Goal: Task Accomplishment & Management: Manage account settings

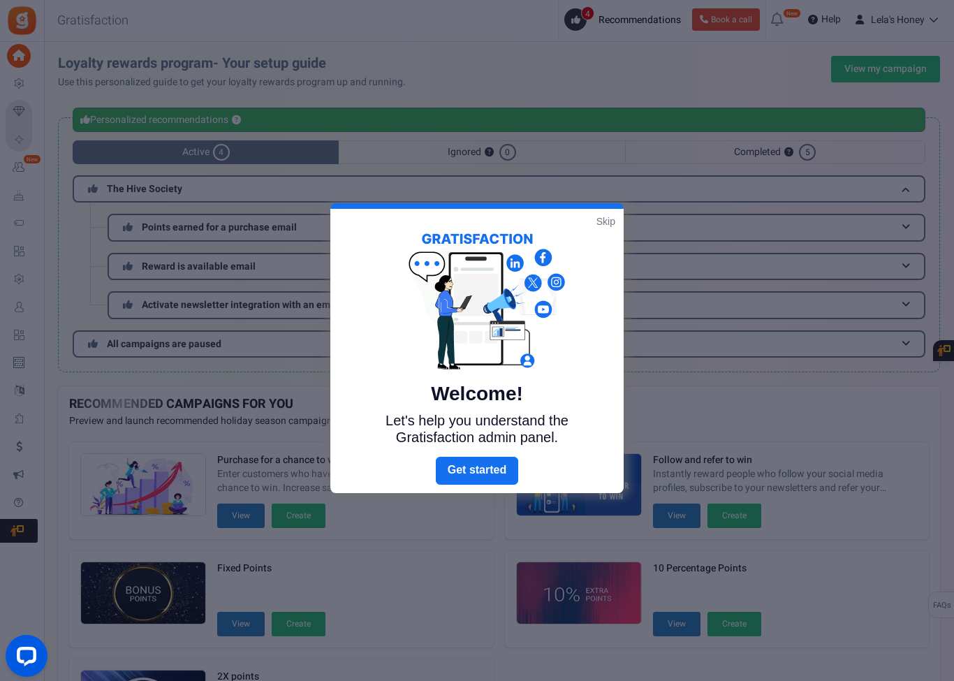
click at [492, 478] on link "Next" at bounding box center [477, 471] width 82 height 28
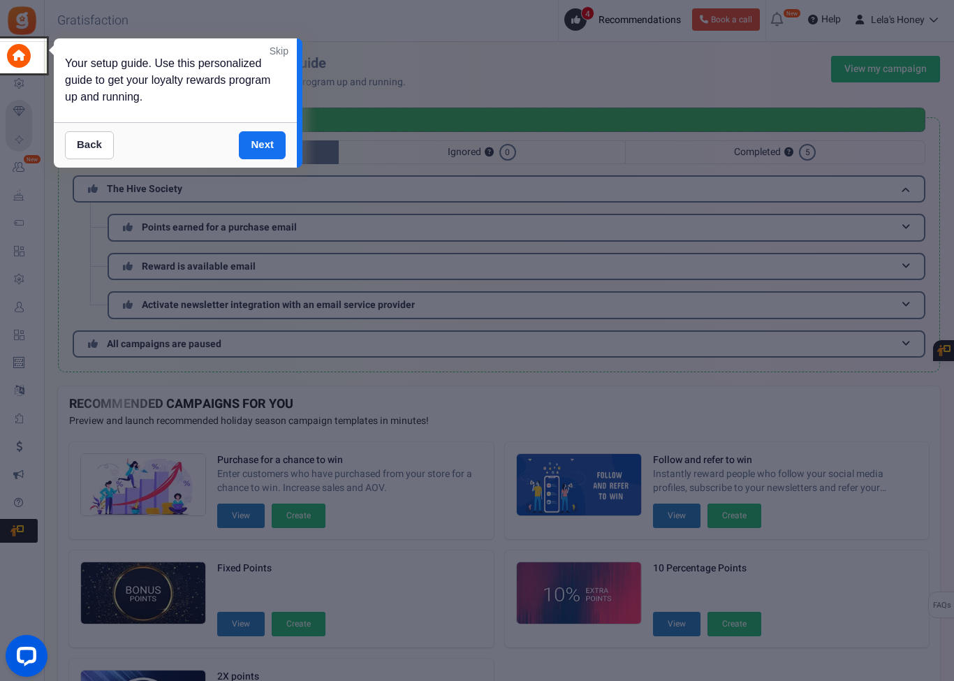
click at [258, 143] on link "Next" at bounding box center [262, 145] width 47 height 28
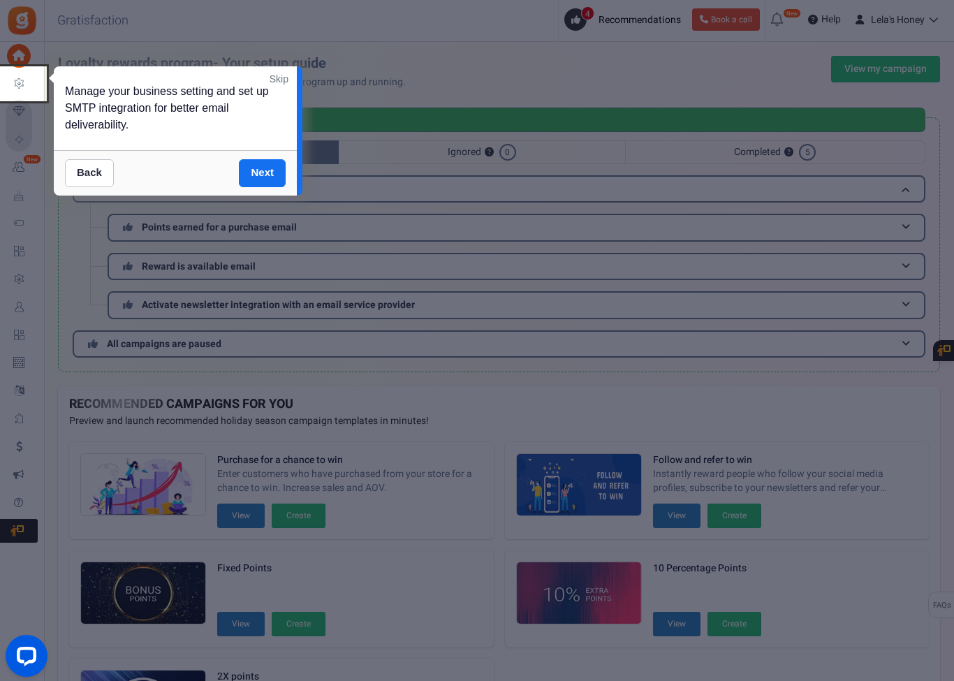
click at [265, 166] on link "Next" at bounding box center [262, 173] width 47 height 28
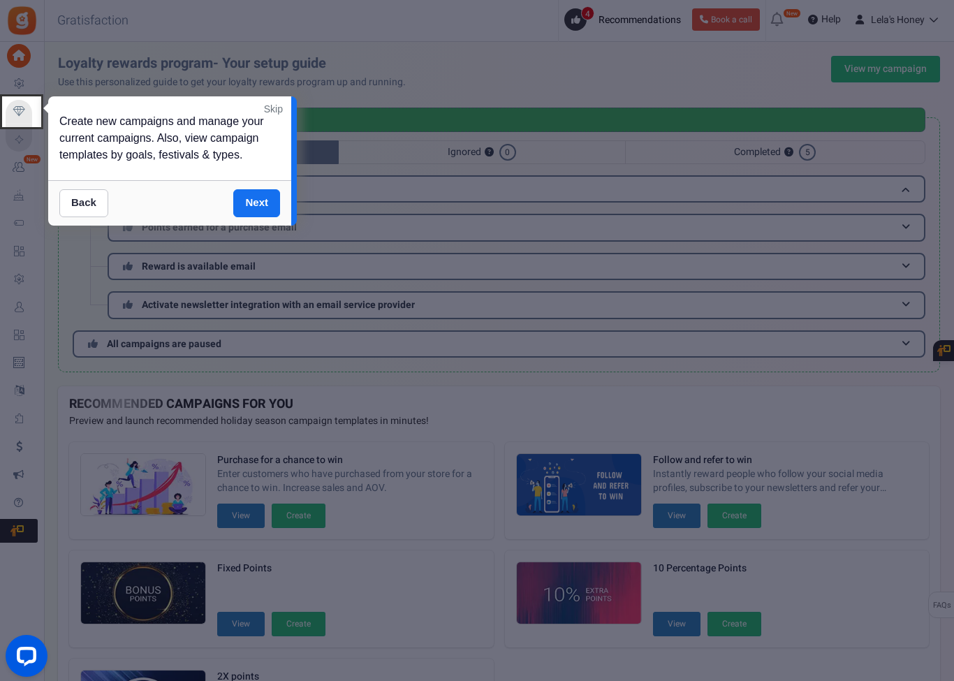
click at [265, 199] on link "Next" at bounding box center [256, 203] width 47 height 28
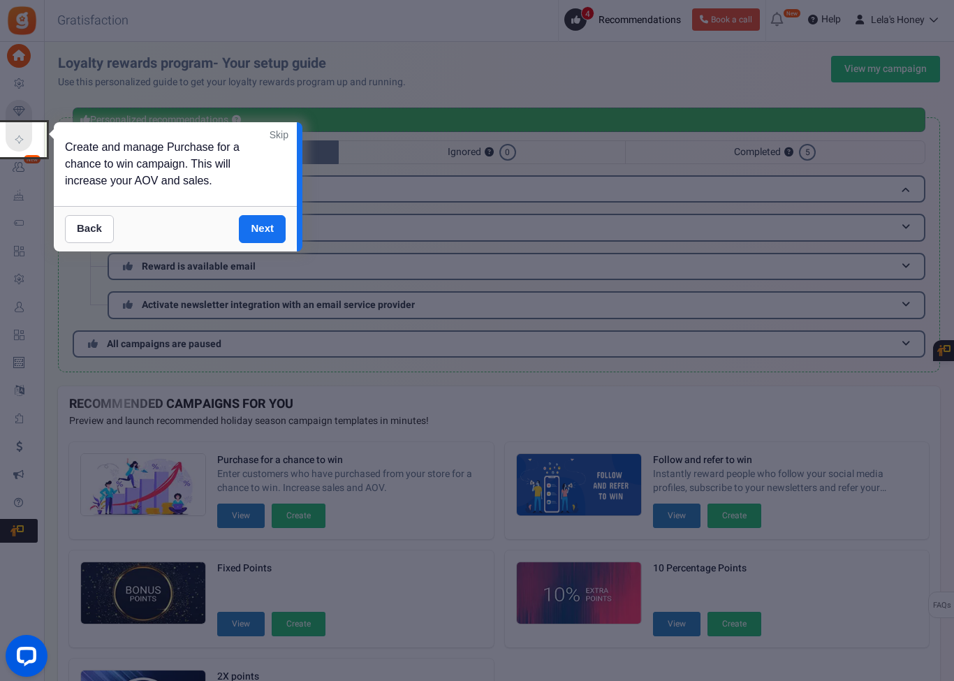
click at [270, 226] on link "Next" at bounding box center [262, 229] width 47 height 28
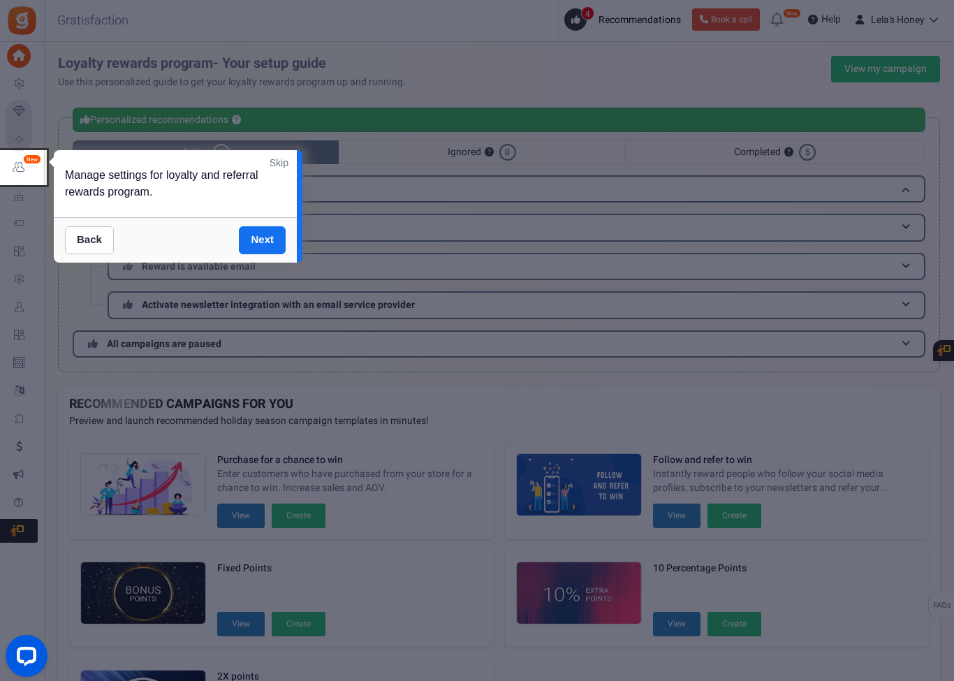
click at [267, 240] on link "Next" at bounding box center [262, 240] width 47 height 28
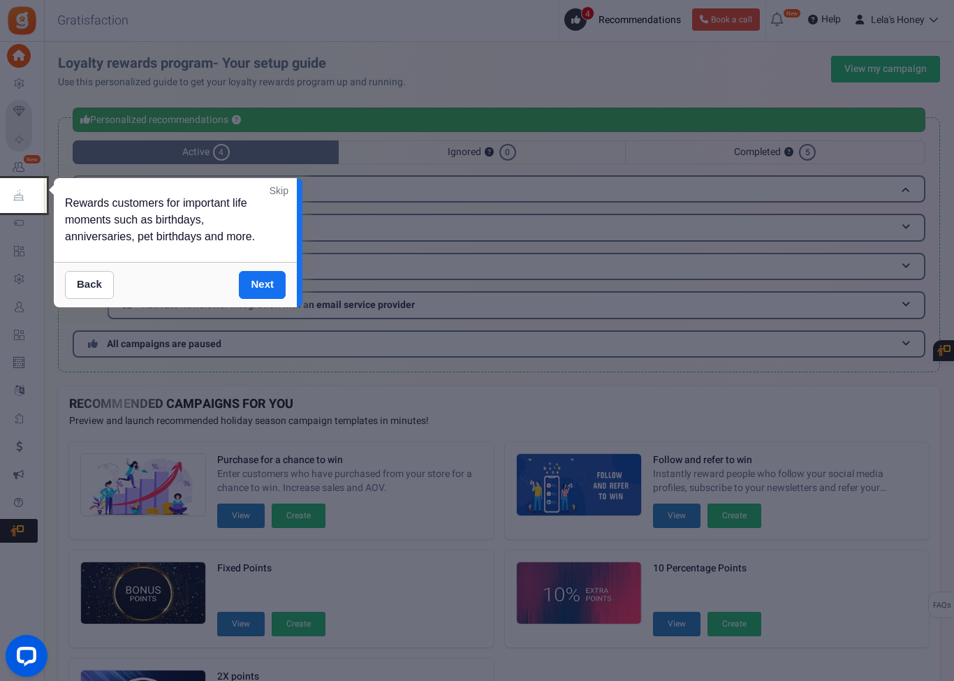
click at [265, 286] on link "Next" at bounding box center [262, 285] width 47 height 28
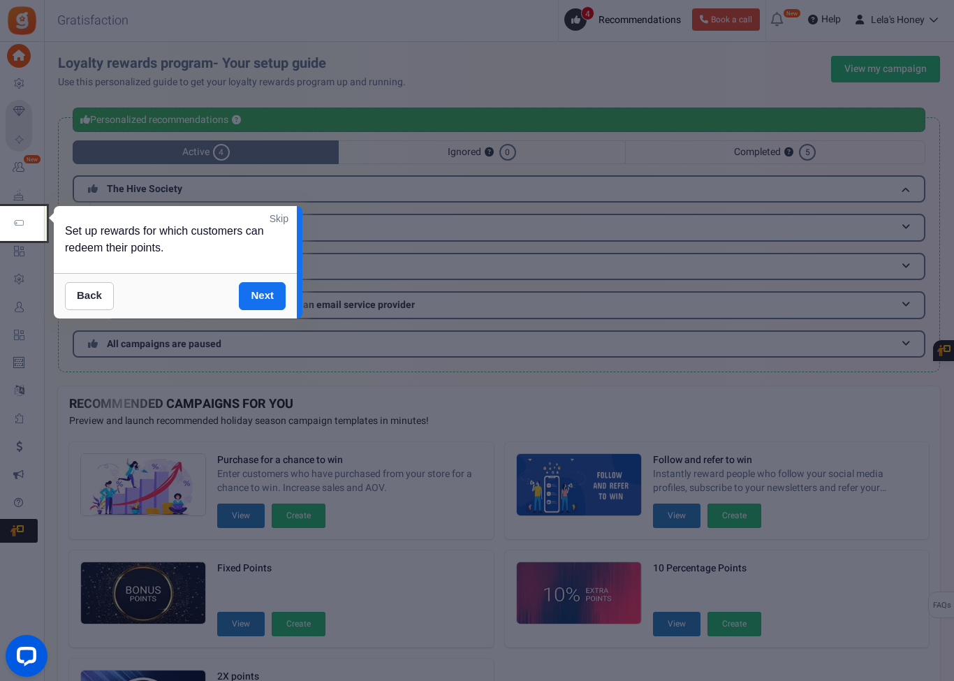
click at [274, 291] on link "Next" at bounding box center [262, 296] width 47 height 28
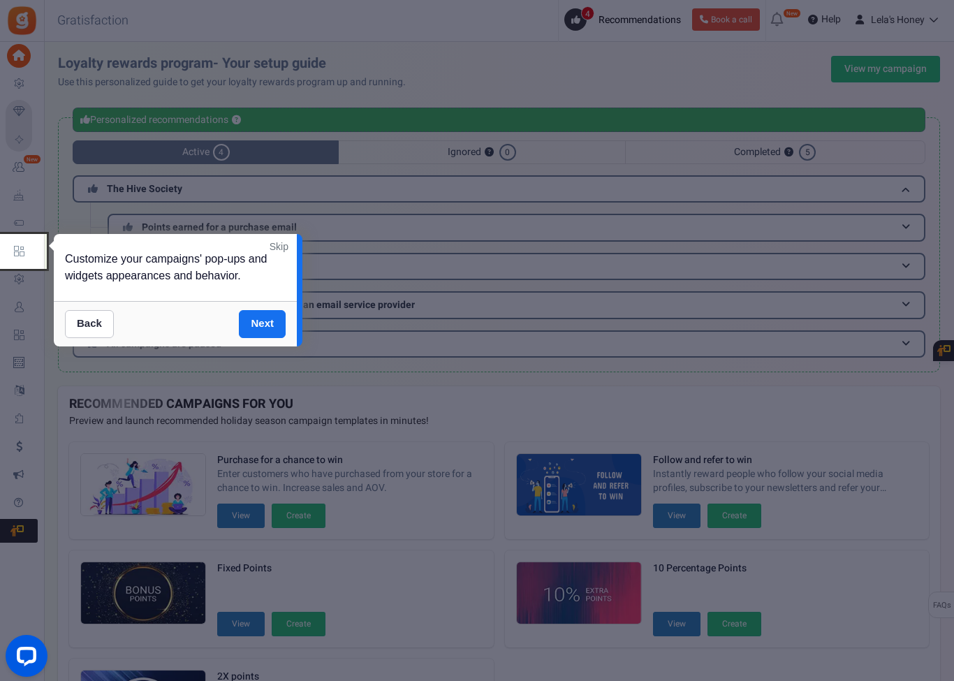
click at [259, 322] on link "Next" at bounding box center [262, 324] width 47 height 28
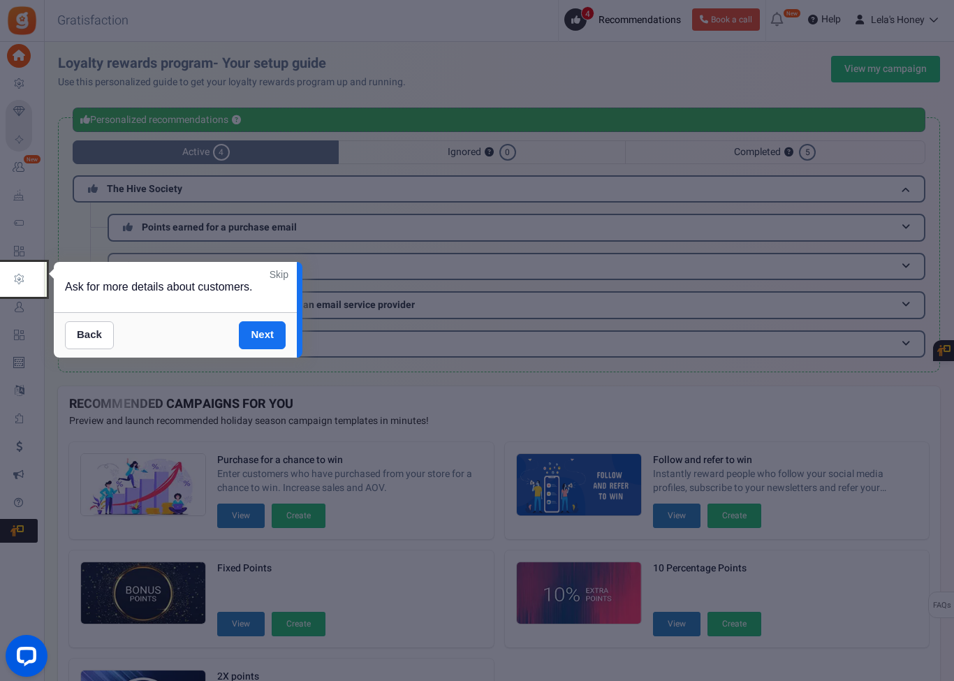
click at [275, 342] on link "Next" at bounding box center [262, 335] width 47 height 28
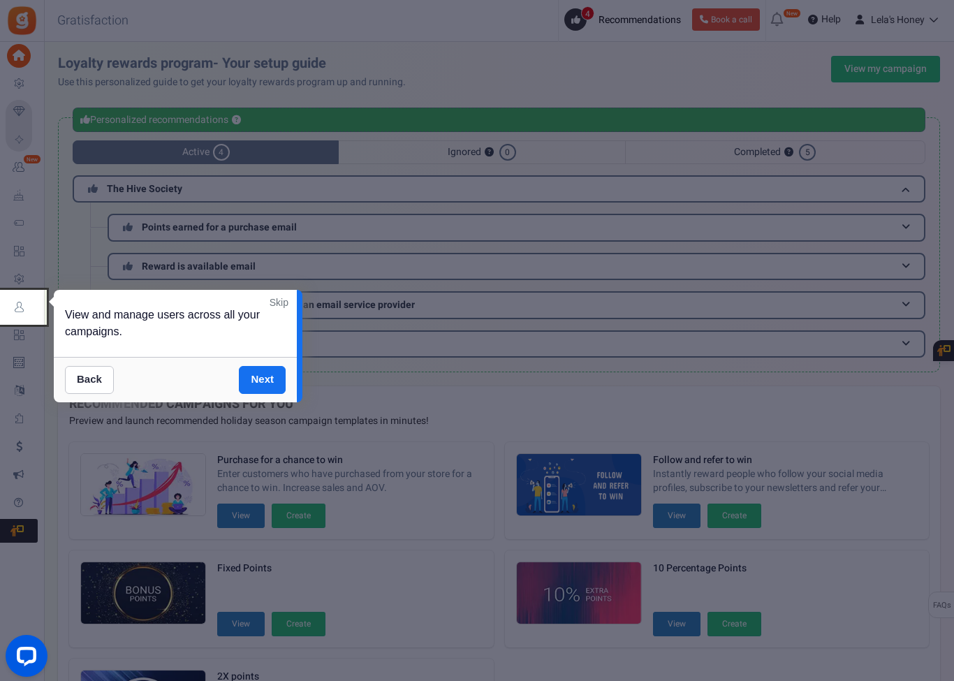
click at [270, 375] on link "Next" at bounding box center [262, 380] width 47 height 28
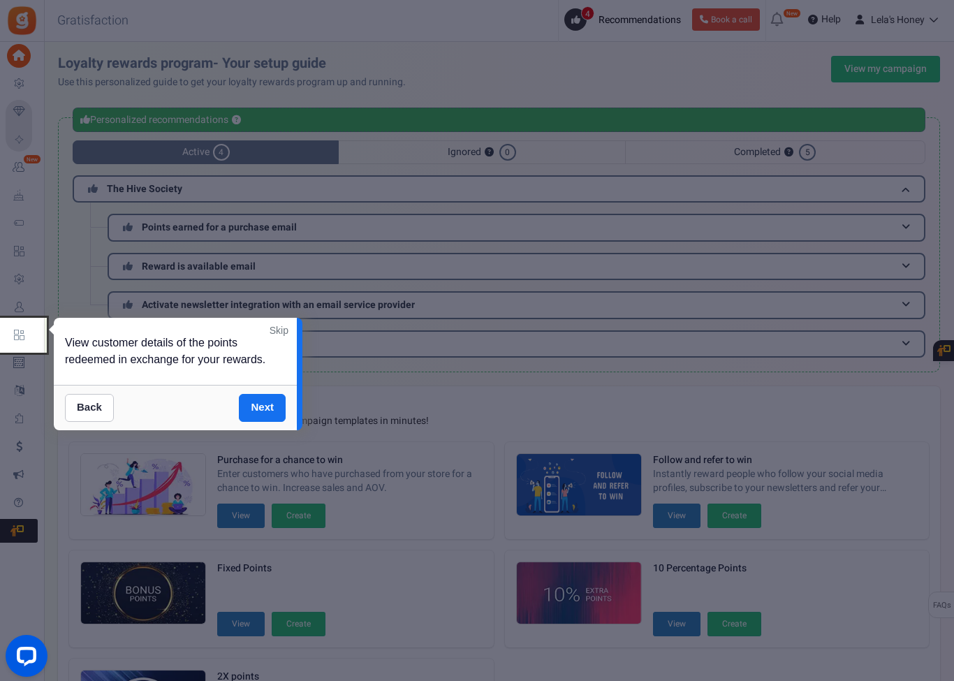
click at [268, 409] on link "Next" at bounding box center [262, 408] width 47 height 28
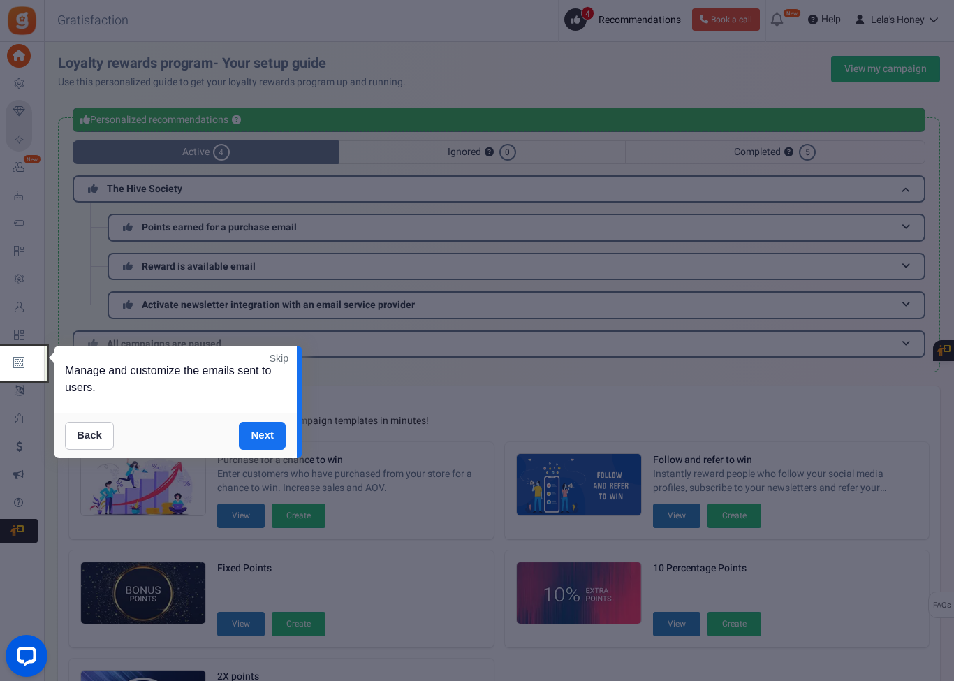
click at [272, 427] on link "Next" at bounding box center [262, 436] width 47 height 28
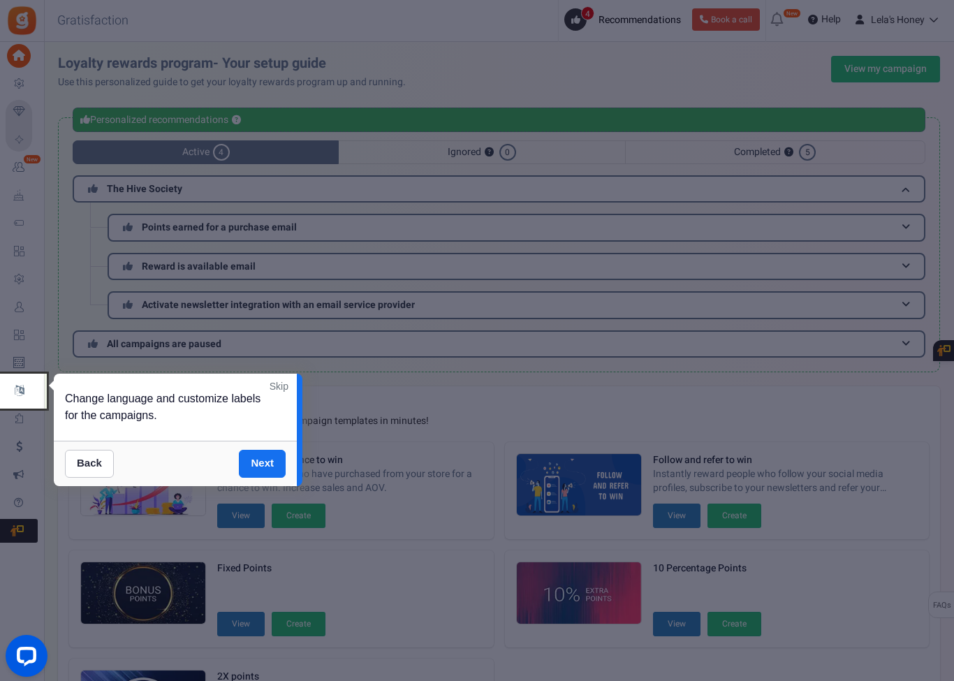
click at [268, 460] on link "Next" at bounding box center [262, 464] width 47 height 28
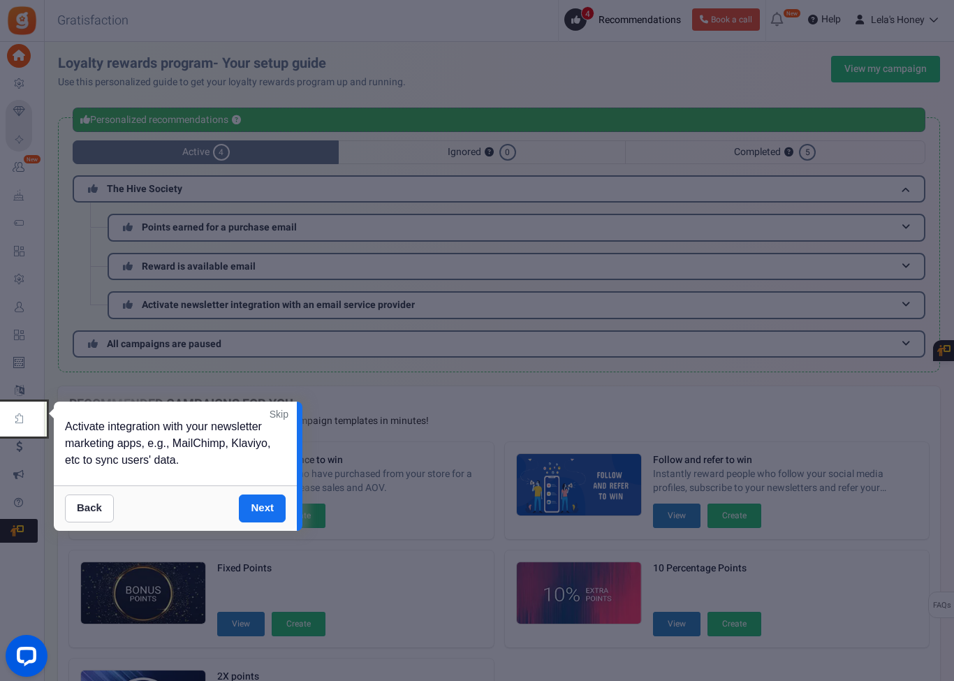
click at [266, 502] on link "Next" at bounding box center [262, 509] width 47 height 28
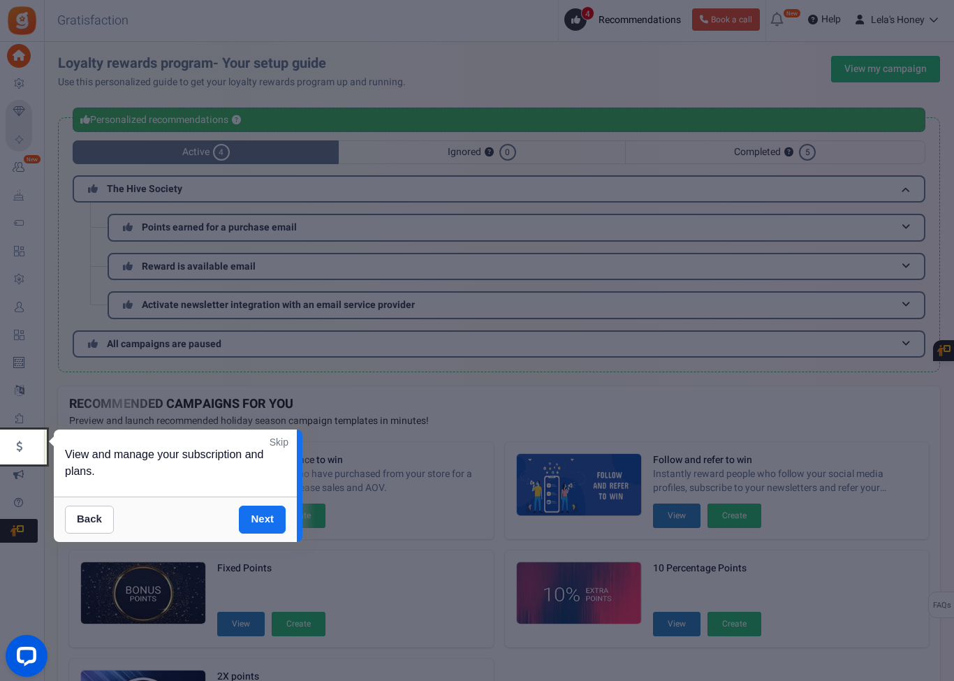
click at [266, 509] on link "Next" at bounding box center [262, 520] width 47 height 28
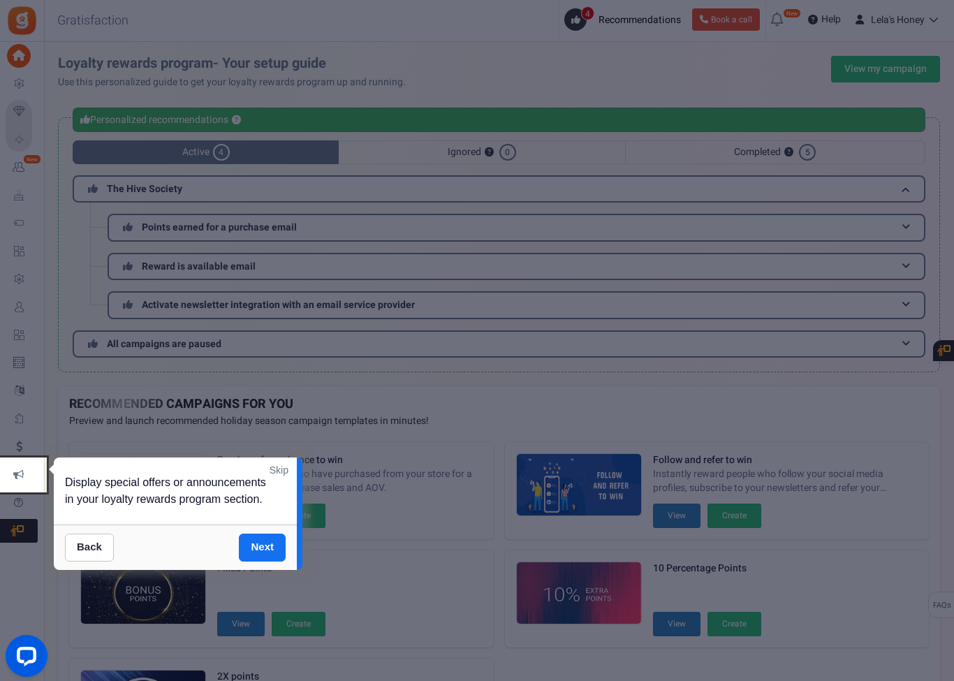
click at [263, 546] on link "Next" at bounding box center [262, 548] width 47 height 28
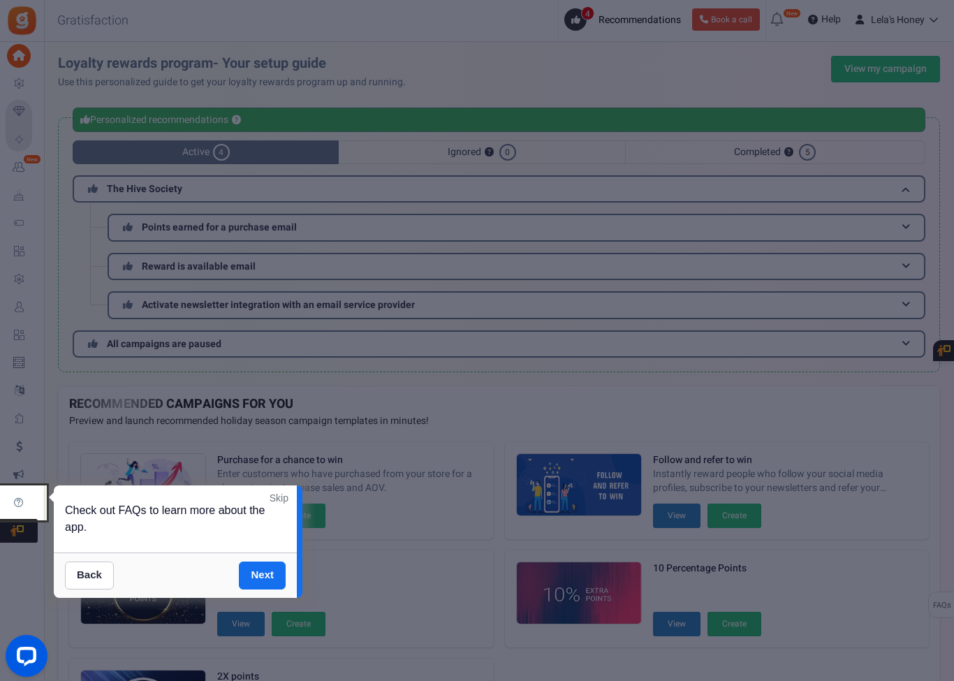
click at [265, 573] on link "Next" at bounding box center [262, 576] width 47 height 28
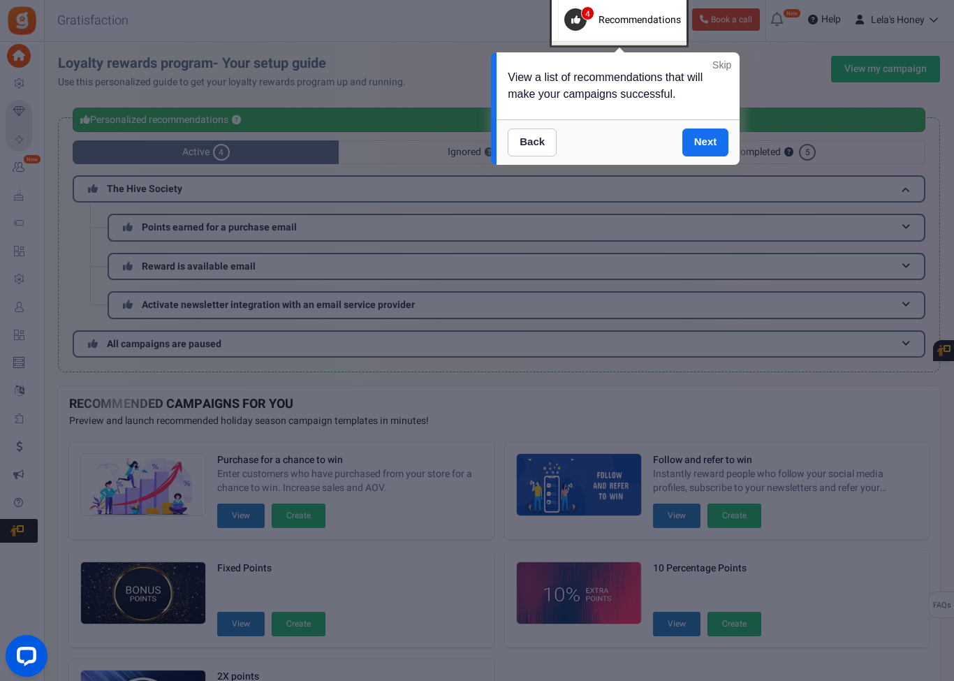
click at [705, 143] on link "Next" at bounding box center [705, 143] width 47 height 28
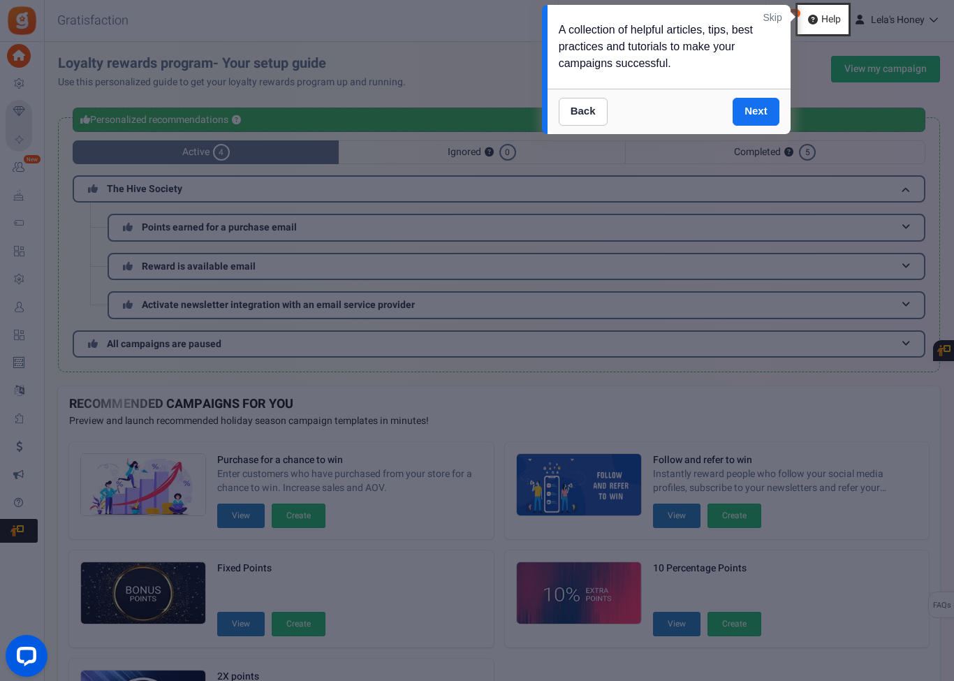
click at [763, 98] on link "Next" at bounding box center [756, 112] width 47 height 28
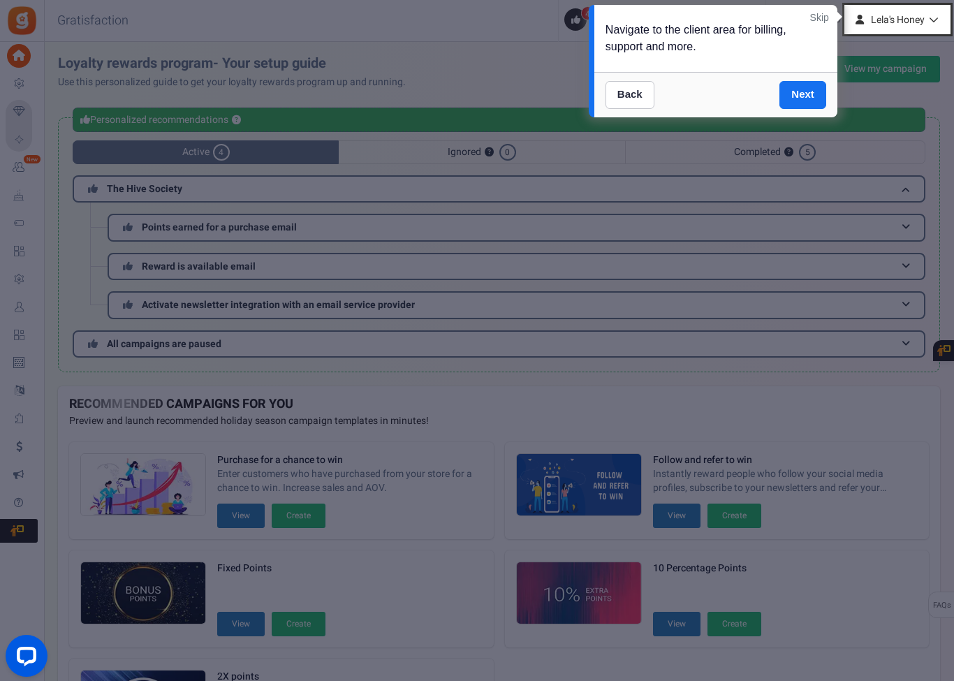
click at [802, 93] on link "Next" at bounding box center [803, 95] width 47 height 28
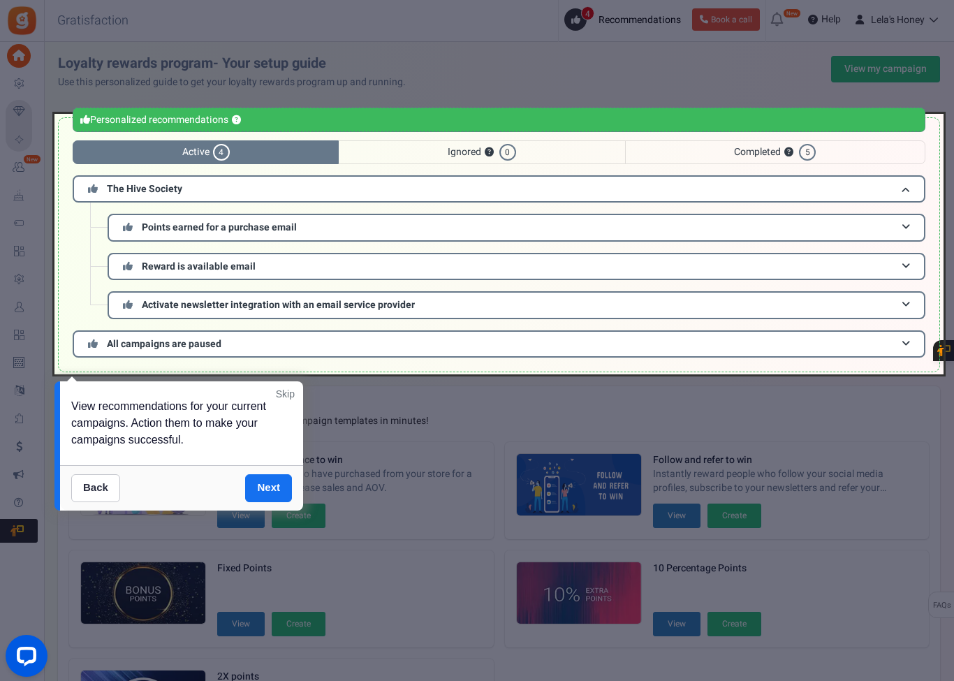
click at [631, 344] on div at bounding box center [498, 244] width 889 height 261
click at [905, 337] on div at bounding box center [498, 244] width 889 height 261
click at [947, 346] on div at bounding box center [477, 340] width 954 height 681
click at [913, 346] on div at bounding box center [498, 244] width 889 height 261
click at [801, 64] on div at bounding box center [477, 340] width 954 height 681
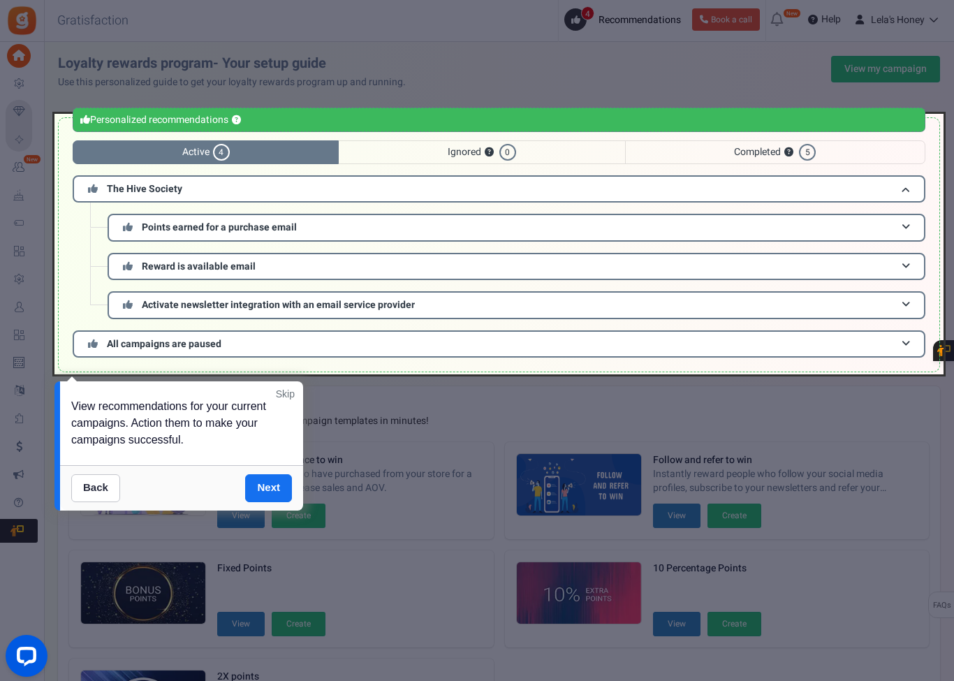
click at [328, 112] on div "Personalized recommendations ?" at bounding box center [499, 120] width 853 height 24
click at [233, 113] on div "Personalized recommendations ?" at bounding box center [499, 120] width 853 height 24
click at [437, 72] on div at bounding box center [477, 340] width 954 height 681
click at [609, 75] on div at bounding box center [477, 340] width 954 height 681
click at [888, 451] on div at bounding box center [477, 340] width 954 height 681
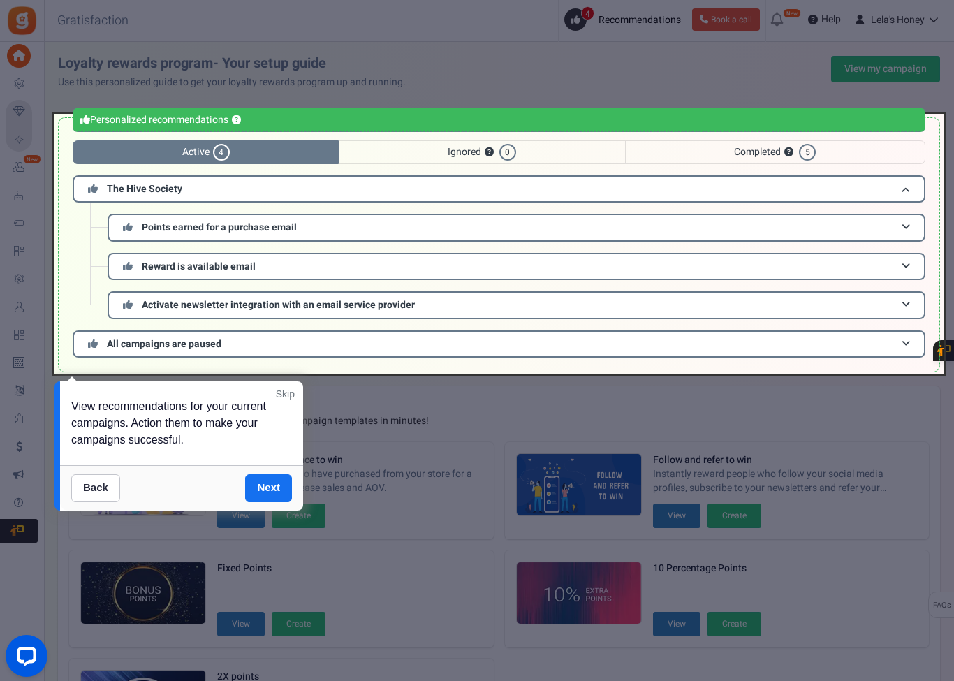
click at [875, 473] on div at bounding box center [477, 340] width 954 height 681
click at [864, 467] on div at bounding box center [477, 340] width 954 height 681
click at [464, 457] on div at bounding box center [477, 340] width 954 height 681
click at [414, 449] on div at bounding box center [477, 340] width 954 height 681
click at [419, 436] on div at bounding box center [477, 340] width 954 height 681
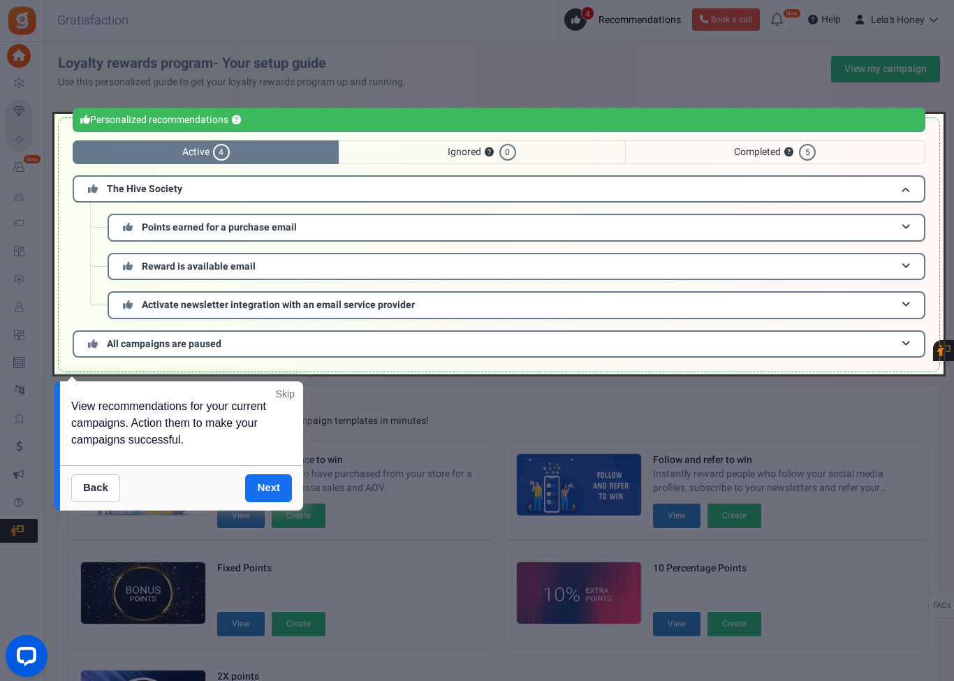
click at [467, 427] on div at bounding box center [477, 340] width 954 height 681
click at [476, 442] on div at bounding box center [477, 340] width 954 height 681
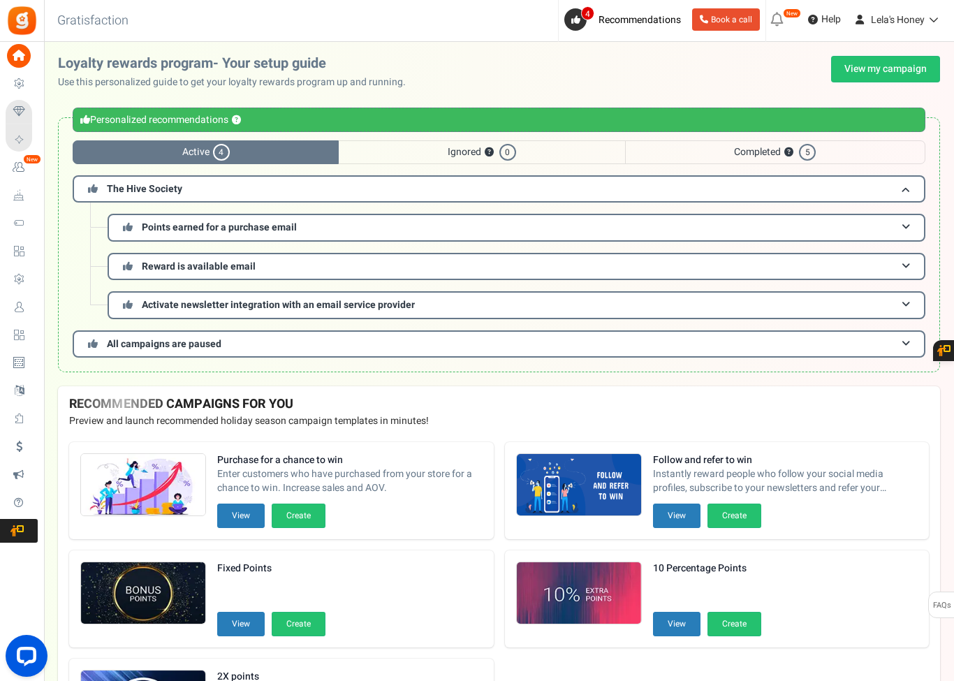
click at [906, 348] on h3 "All campaigns are paused" at bounding box center [499, 343] width 853 height 27
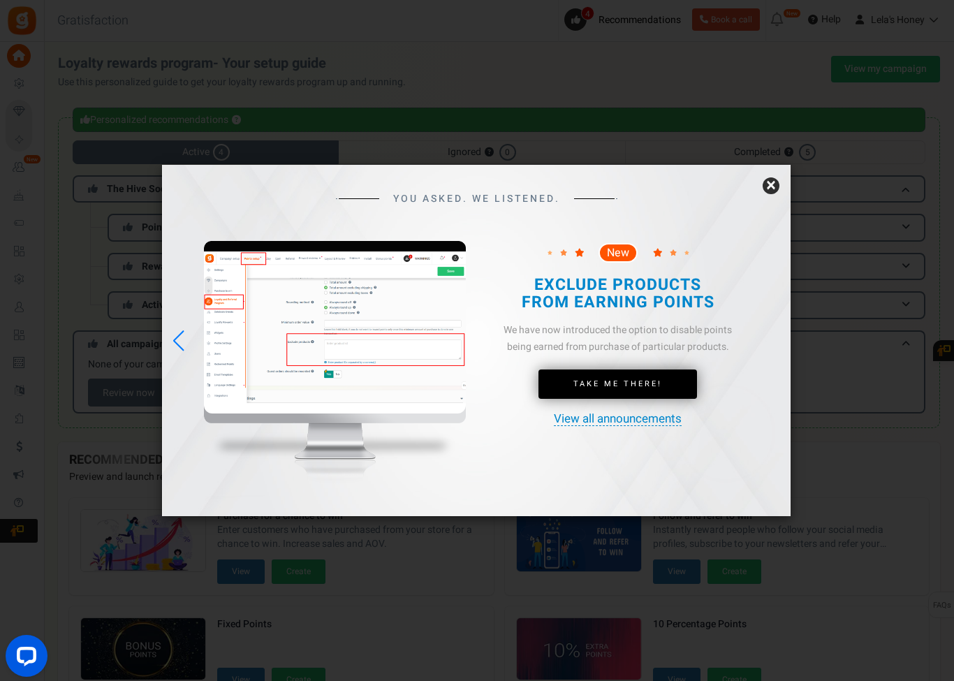
click at [760, 202] on div "YOU ASKED. WE LISTENED. New Take Me There!" at bounding box center [476, 333] width 629 height 337
click at [753, 221] on div "YOU ASKED. WE LISTENED. New Take Me There!" at bounding box center [476, 333] width 629 height 337
click at [774, 194] on link "×" at bounding box center [771, 185] width 17 height 17
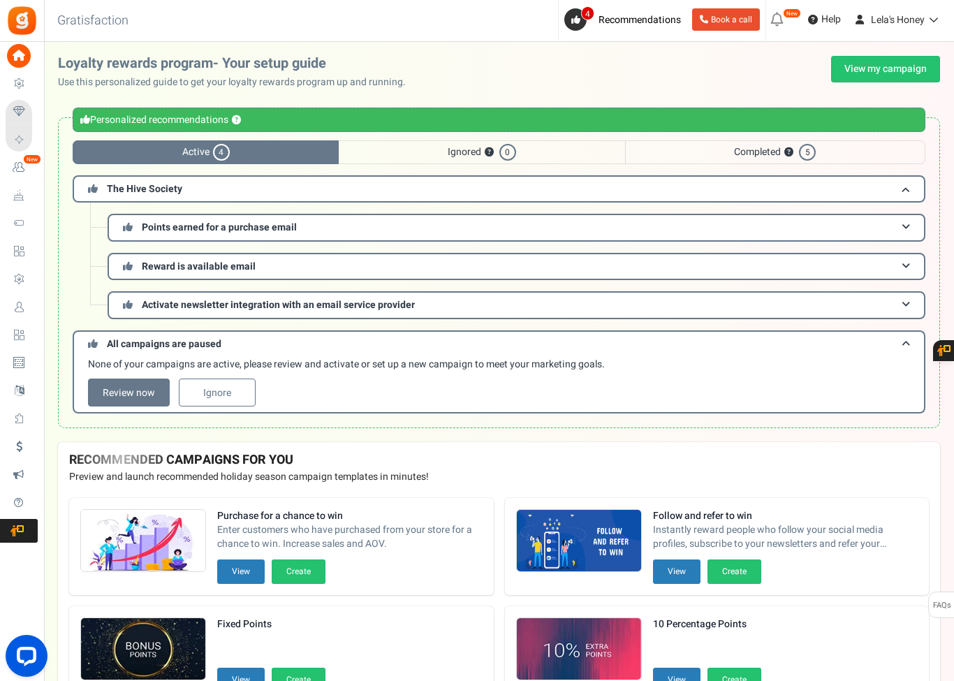
click at [143, 393] on link "Review now" at bounding box center [129, 393] width 82 height 28
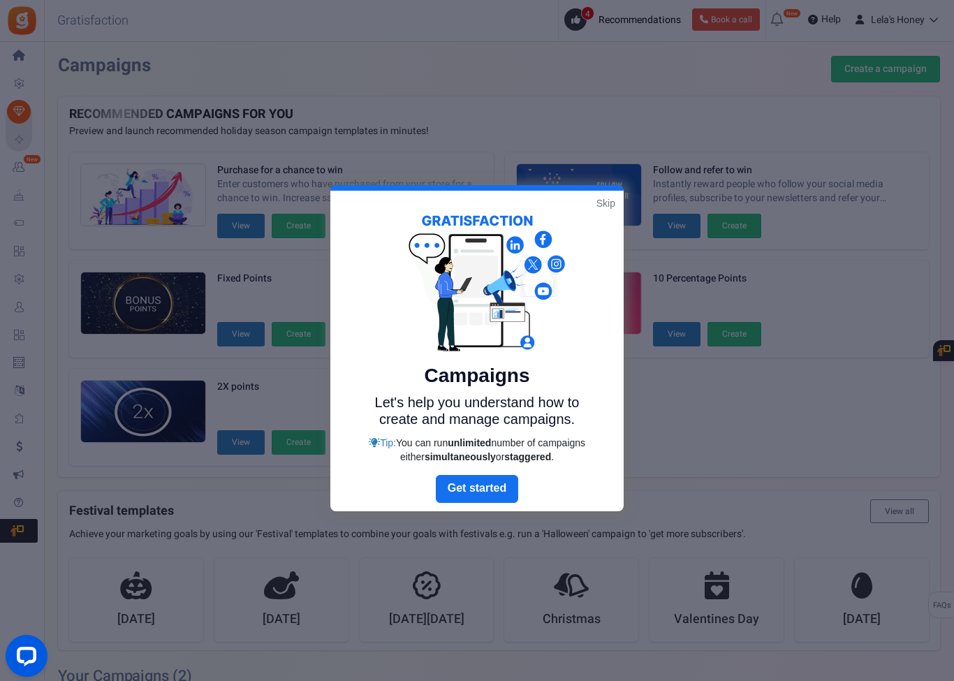
click at [488, 486] on link "Next" at bounding box center [477, 489] width 82 height 28
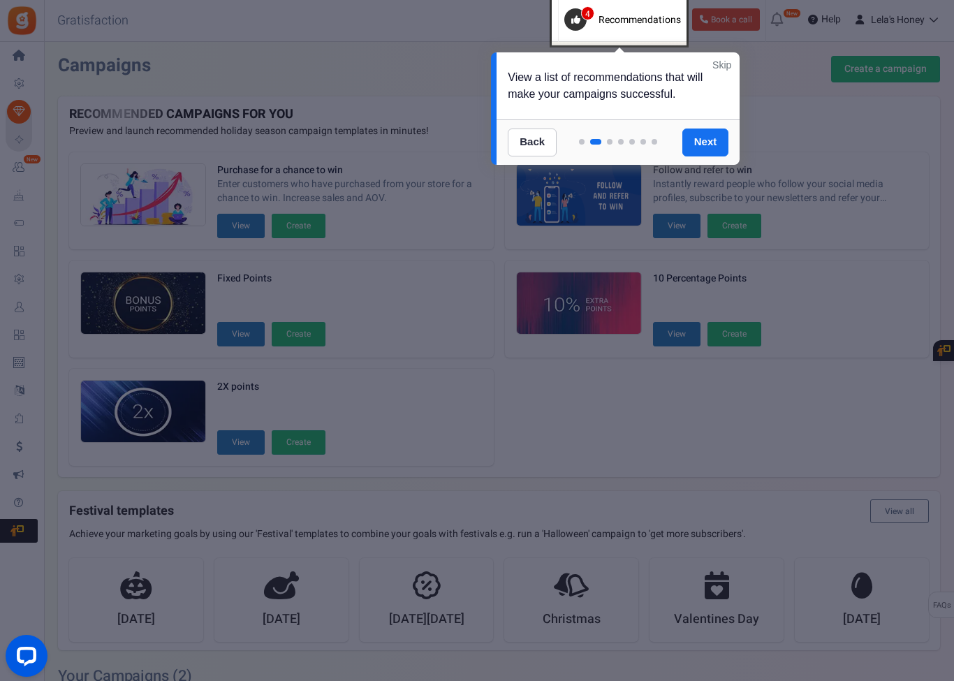
click at [713, 134] on link "Next" at bounding box center [705, 143] width 47 height 28
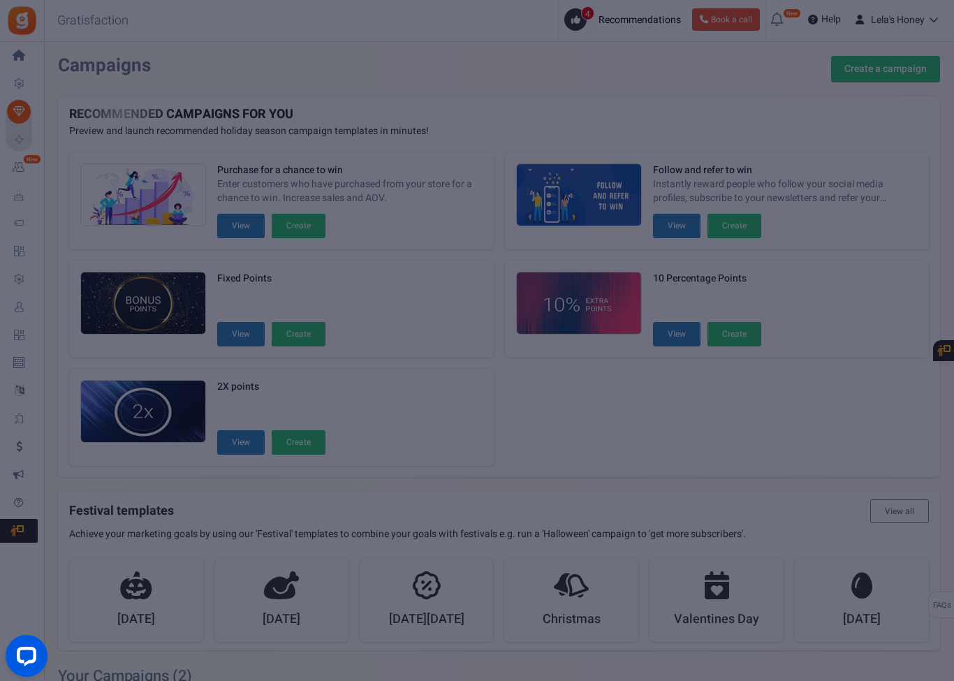
scroll to position [538, 0]
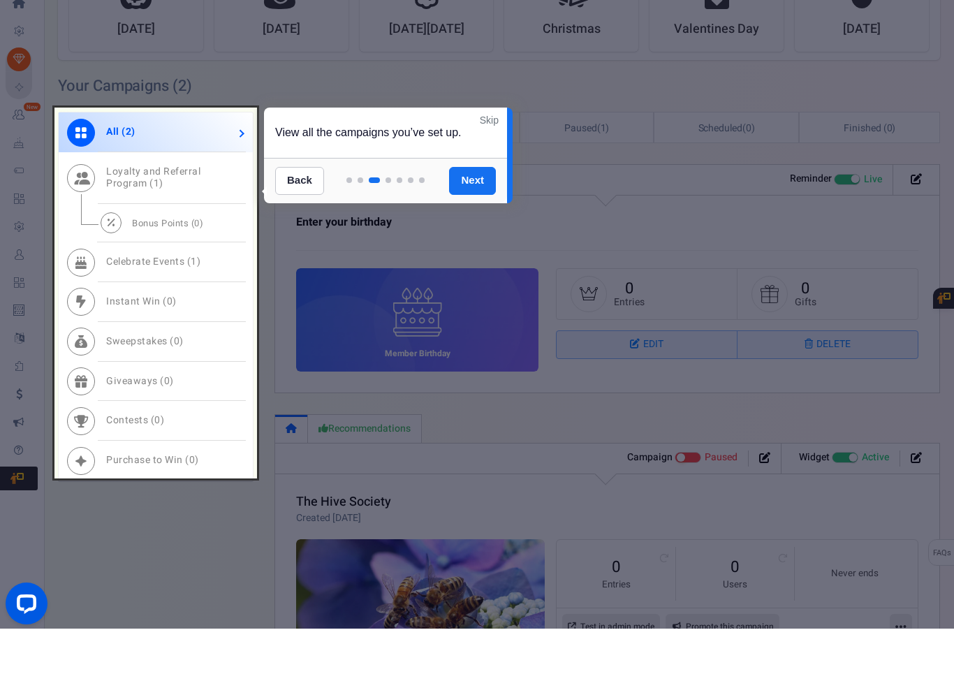
click at [233, 160] on div at bounding box center [155, 345] width 203 height 371
click at [184, 160] on div at bounding box center [155, 345] width 203 height 371
click at [174, 168] on div at bounding box center [155, 345] width 203 height 371
click at [193, 160] on div at bounding box center [155, 345] width 203 height 371
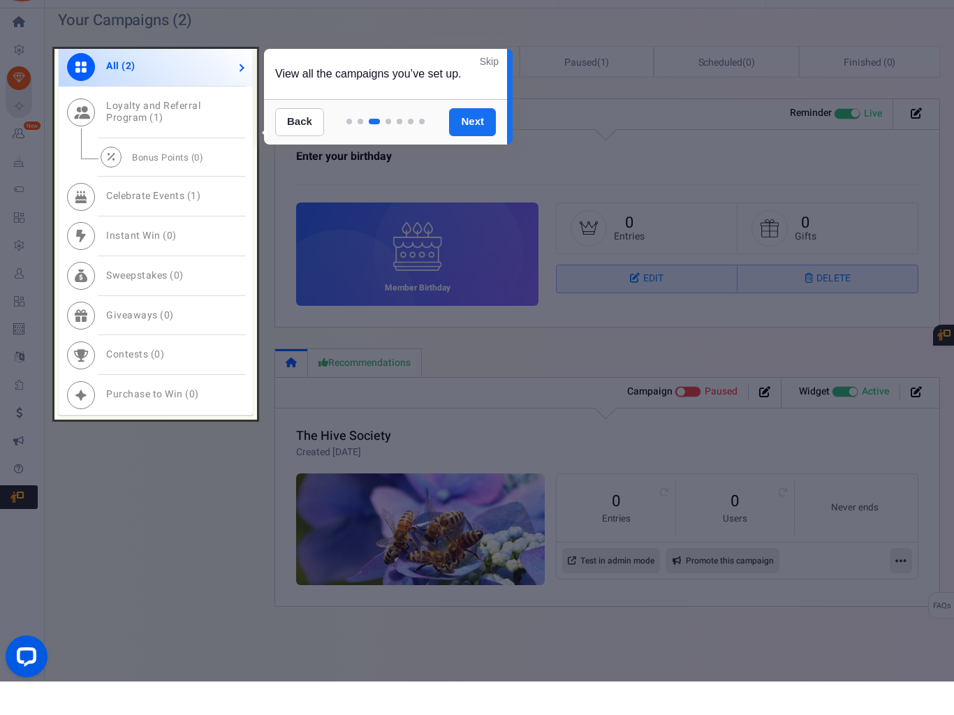
scroll to position [622, 0]
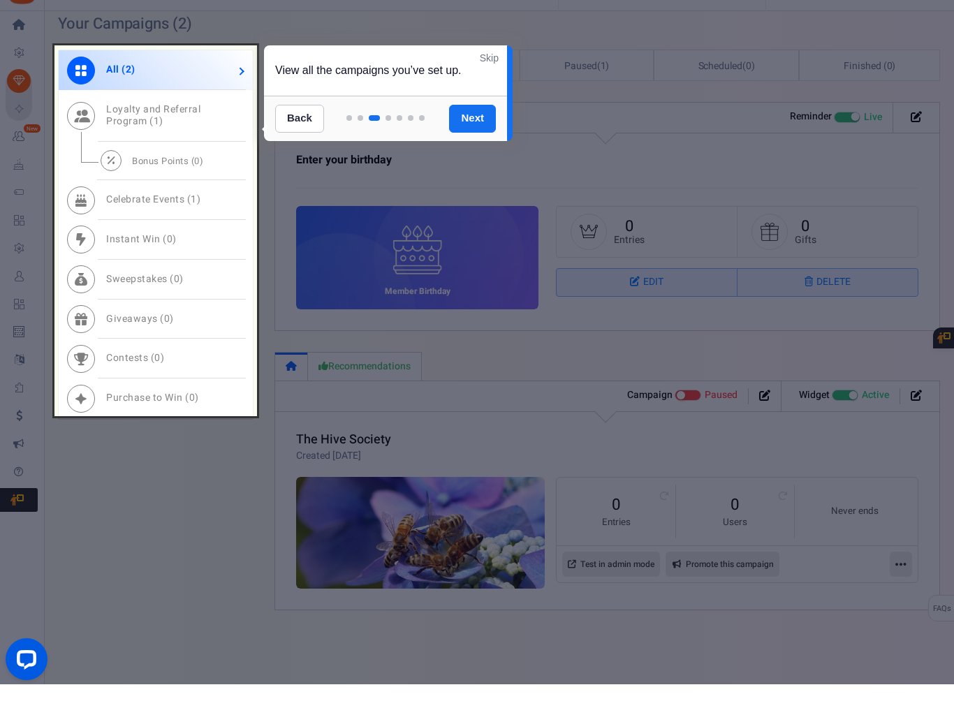
click at [189, 591] on div at bounding box center [477, 357] width 954 height 715
click at [133, 78] on div at bounding box center [155, 261] width 203 height 371
click at [81, 79] on div at bounding box center [155, 261] width 203 height 371
click at [86, 76] on div at bounding box center [155, 261] width 203 height 371
click at [240, 76] on div at bounding box center [155, 261] width 203 height 371
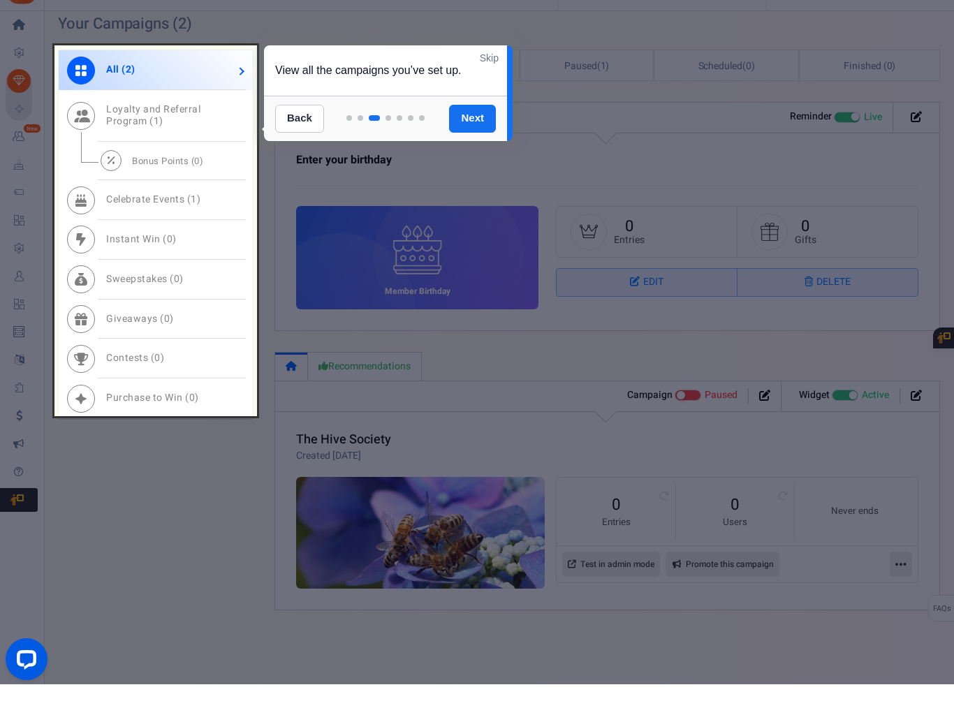
click at [245, 76] on div at bounding box center [155, 261] width 203 height 371
click at [213, 599] on div at bounding box center [477, 357] width 954 height 715
click at [233, 82] on div at bounding box center [155, 261] width 203 height 371
click at [230, 76] on div at bounding box center [155, 261] width 203 height 371
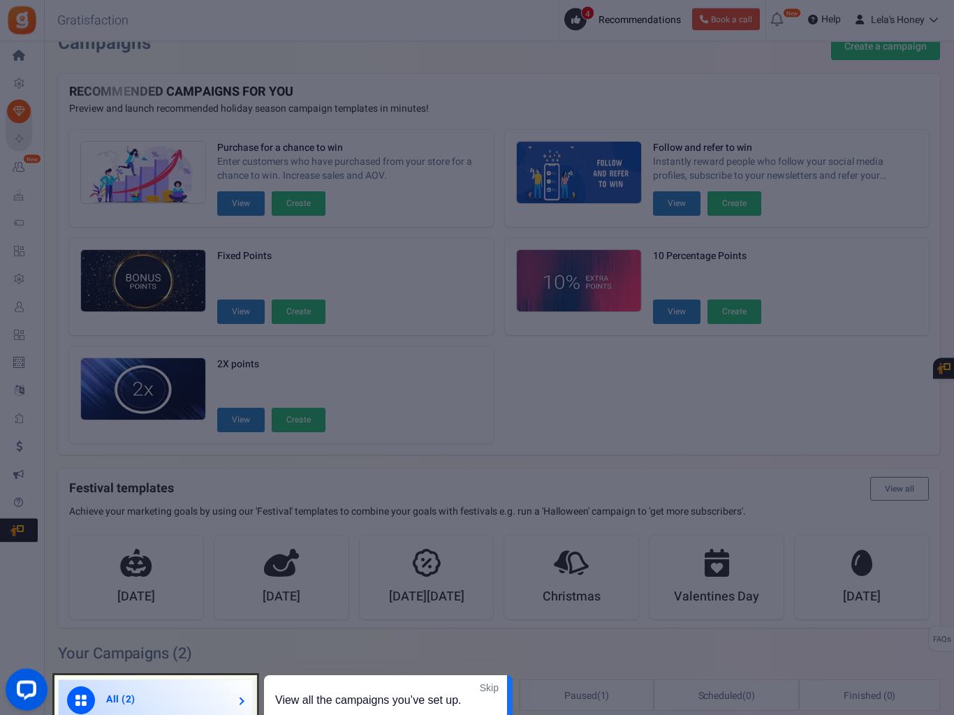
scroll to position [0, 0]
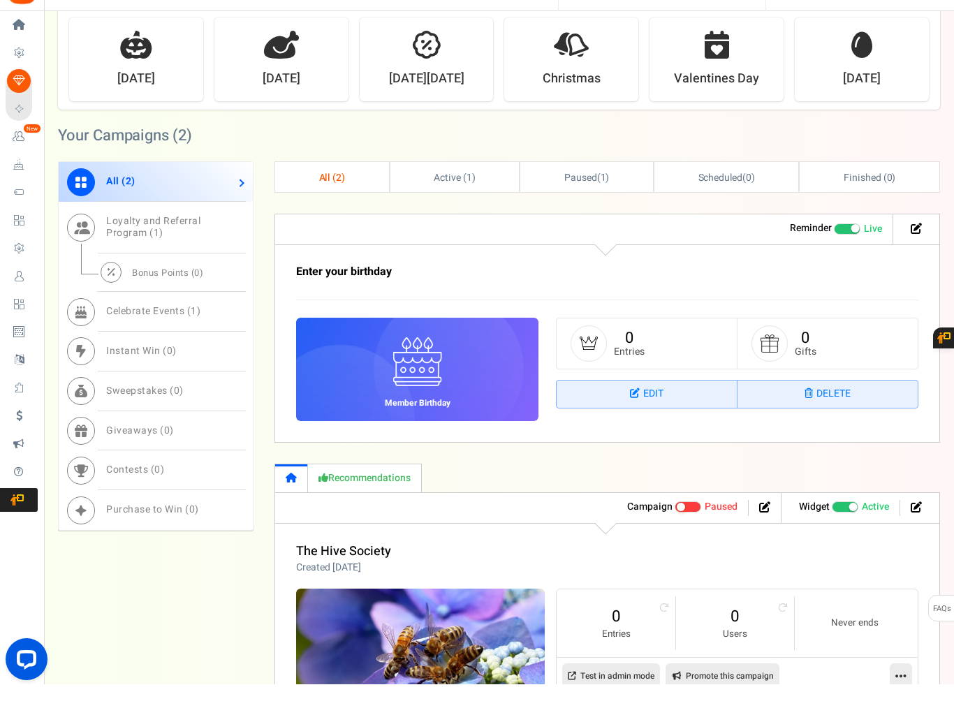
scroll to position [622, 0]
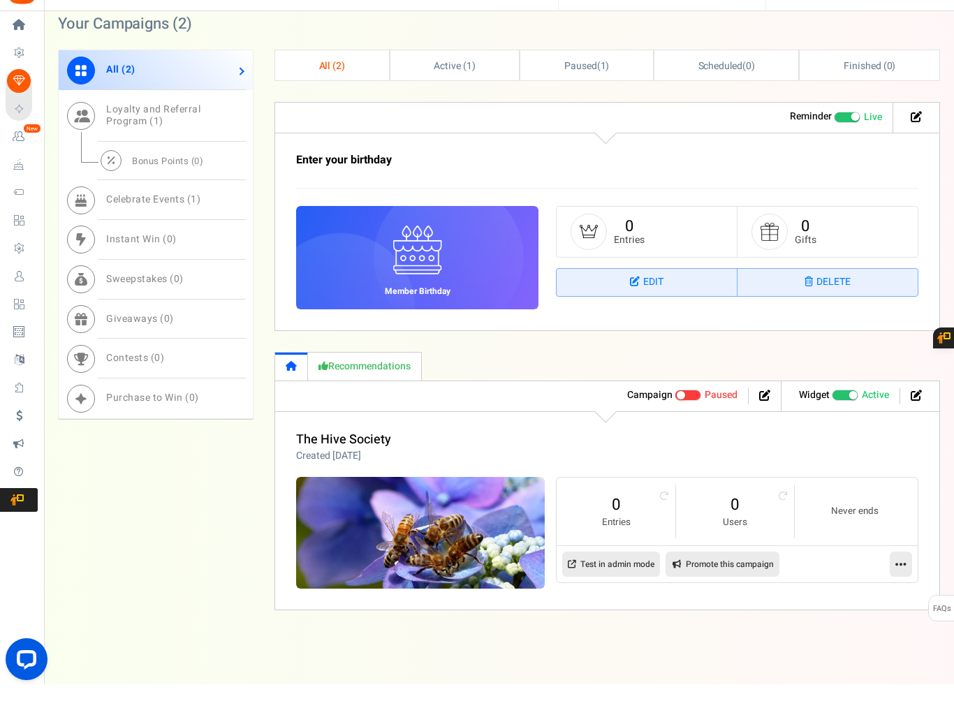
click at [688, 421] on span at bounding box center [688, 426] width 27 height 11
click at [675, 422] on input "Active Paused" at bounding box center [675, 426] width 0 height 9
click at [363, 383] on link "Recommendations" at bounding box center [365, 397] width 114 height 29
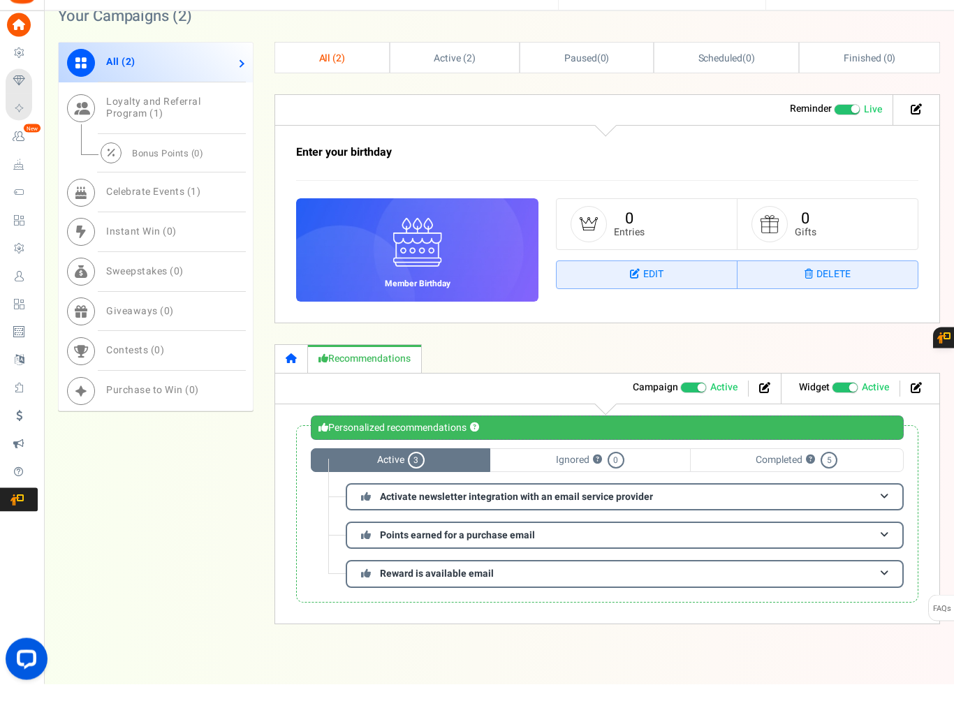
scroll to position [643, 0]
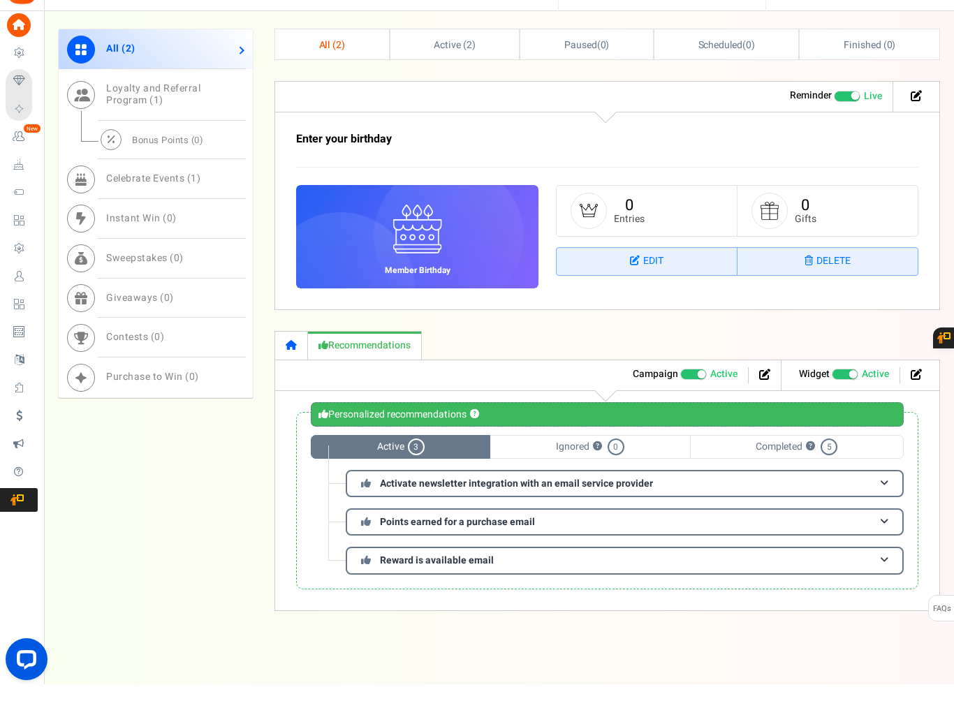
click at [885, 509] on span at bounding box center [884, 514] width 8 height 10
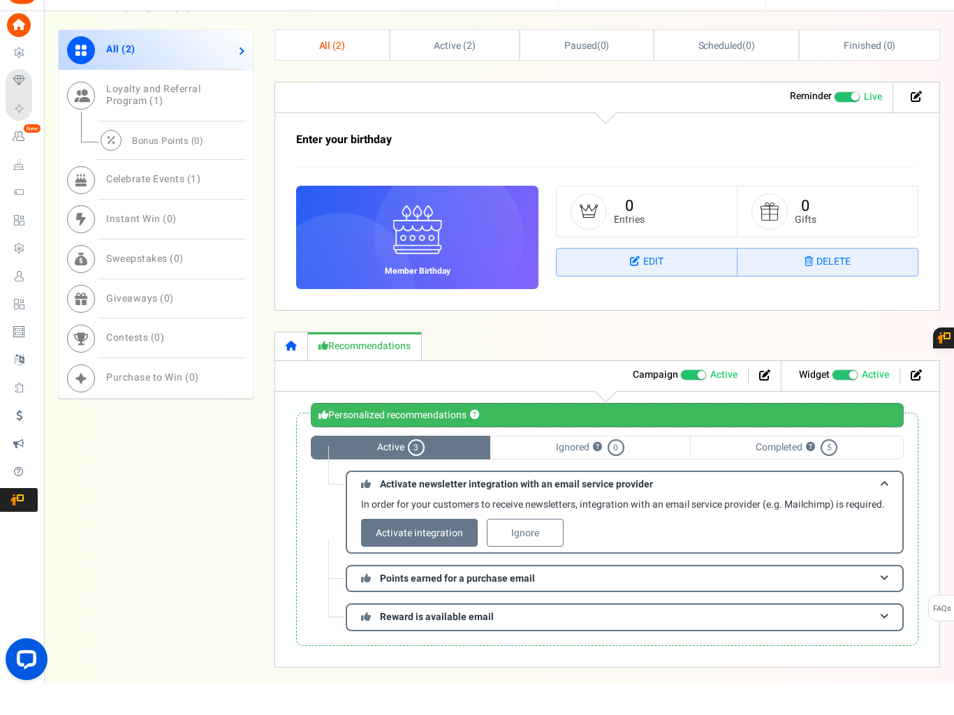
click at [405, 550] on link "Activate integration" at bounding box center [419, 564] width 117 height 28
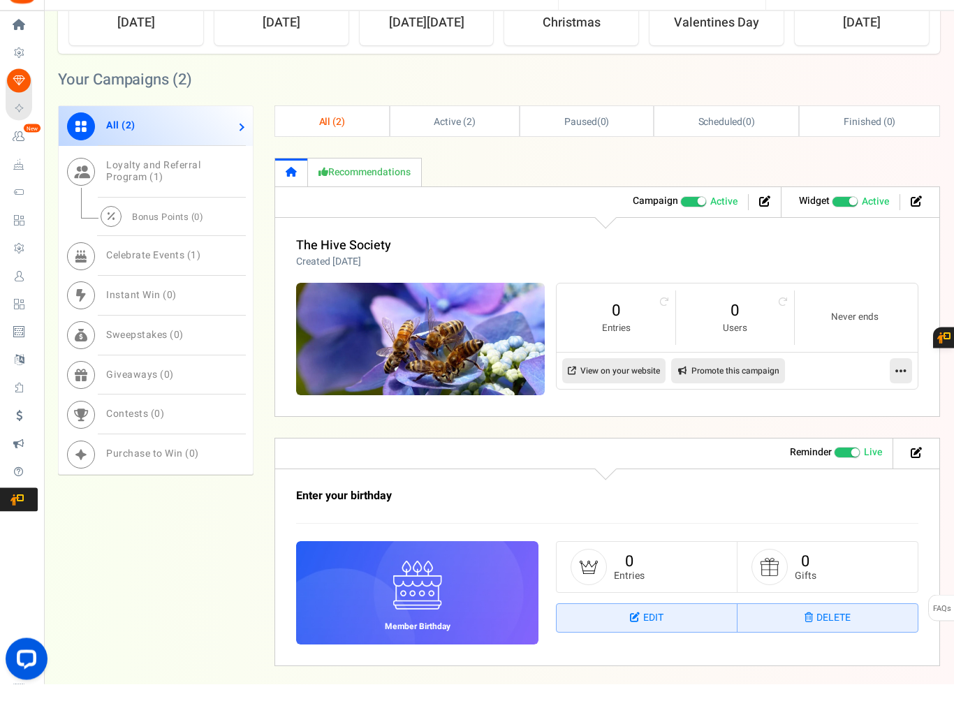
scroll to position [622, 0]
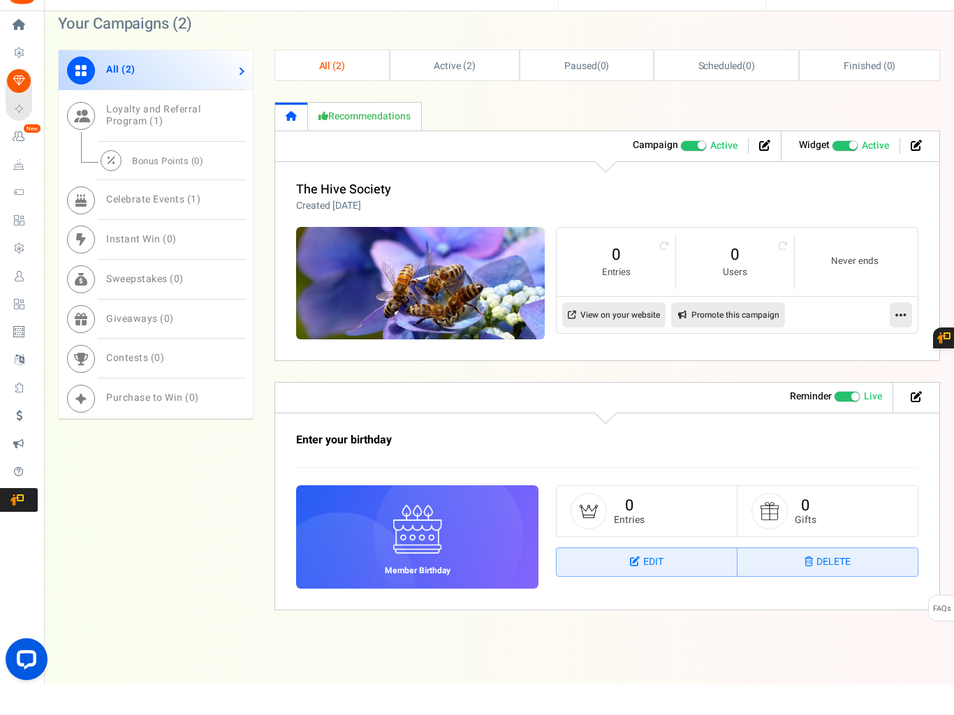
click at [334, 211] on link "The Hive Society" at bounding box center [343, 220] width 95 height 19
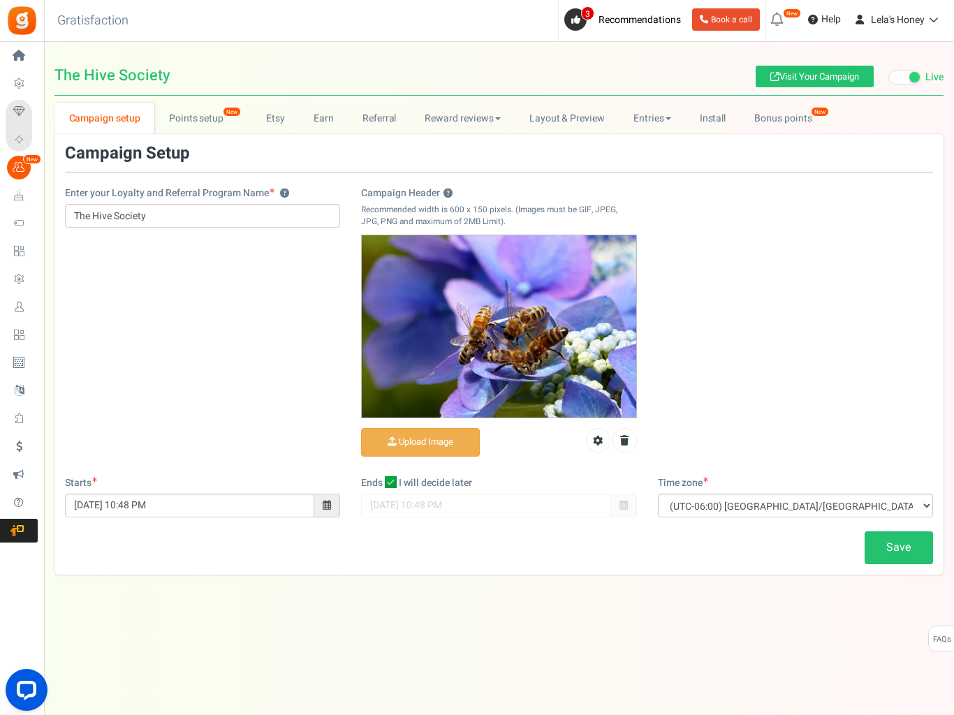
click at [549, 108] on link "Layout & Preview" at bounding box center [567, 118] width 104 height 31
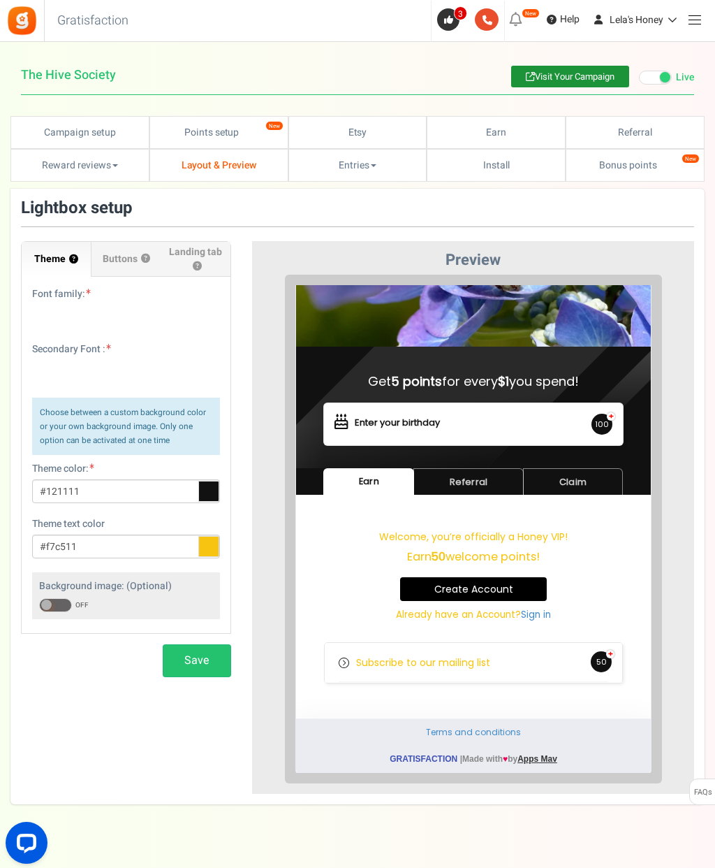
click at [488, 715] on div "Under maintenance we will be back soon We apologize for any inconvenience. The …" at bounding box center [357, 423] width 715 height 762
click at [129, 258] on span "Buttons" at bounding box center [120, 259] width 35 height 14
click at [0, 0] on input "Buttons ?" at bounding box center [0, 0] width 0 height 0
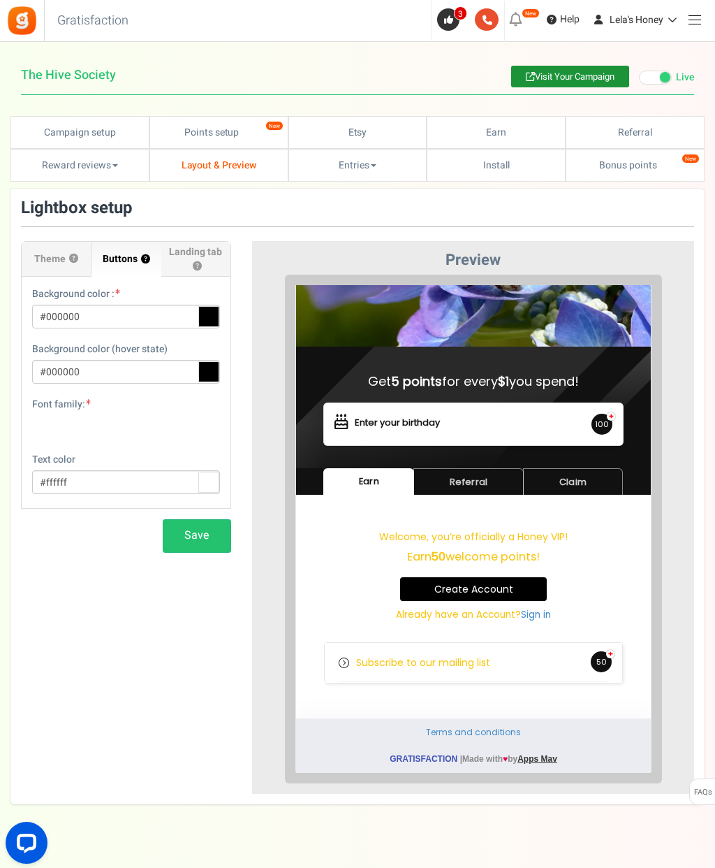
click at [249, 133] on link "Points setup New" at bounding box center [218, 132] width 139 height 33
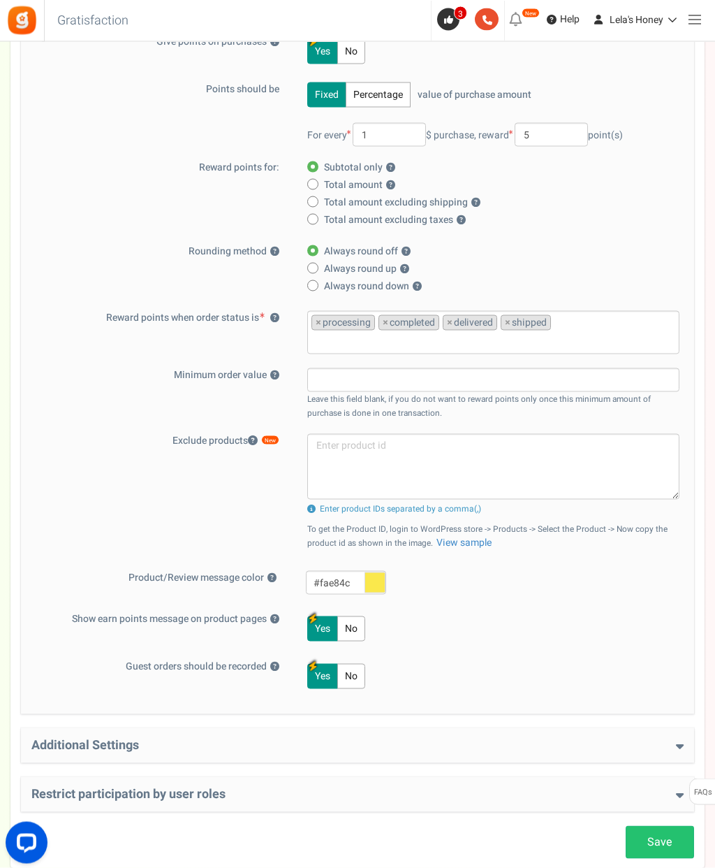
scroll to position [291, 0]
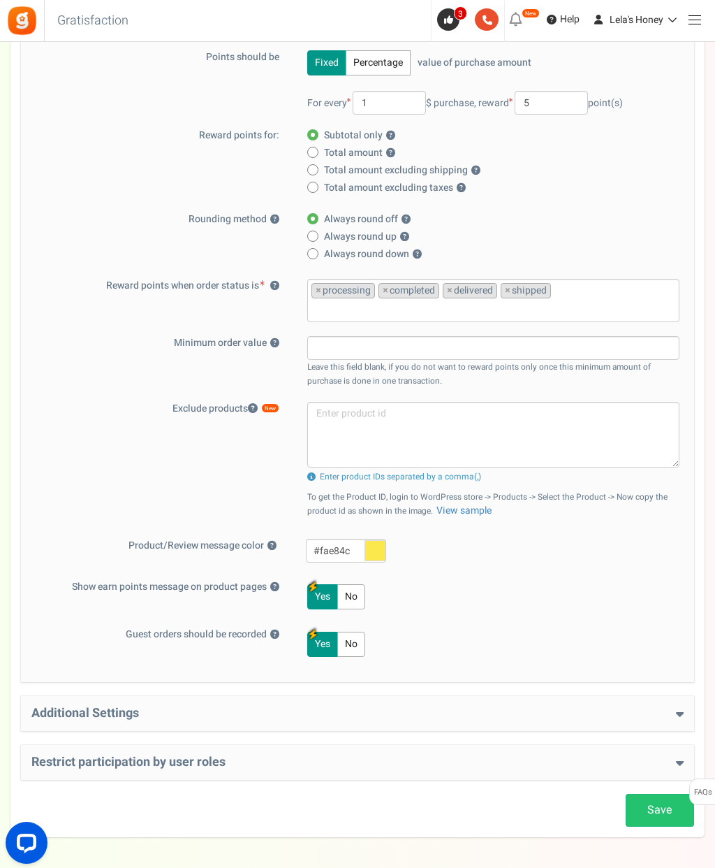
click at [686, 708] on div "Additional Settings Welcome Bonus ? Yes No Enter Welcome Points 50 Welcome Note…" at bounding box center [357, 713] width 673 height 35
click at [680, 710] on icon at bounding box center [680, 713] width 8 height 13
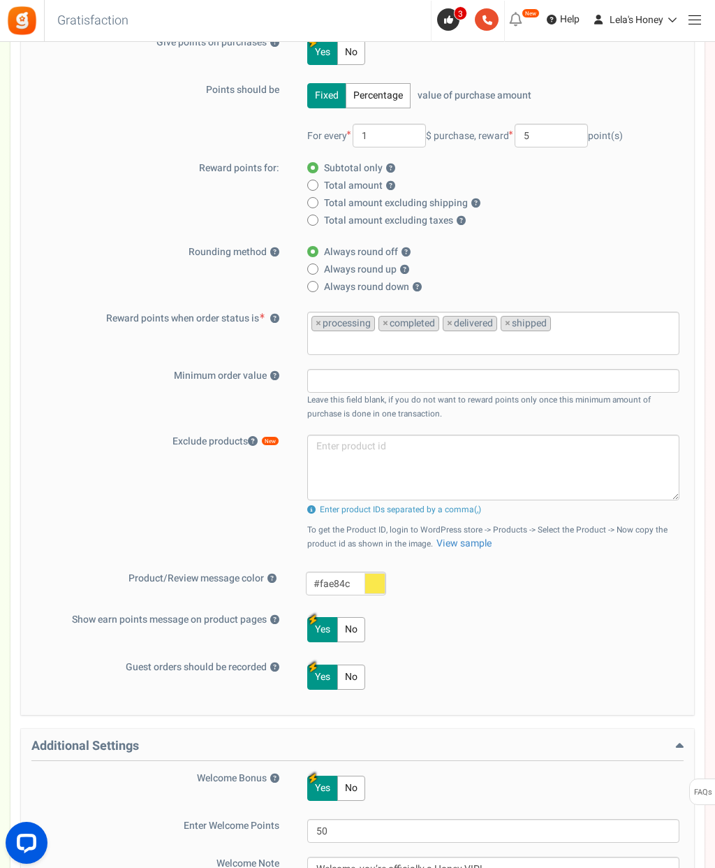
scroll to position [0, 0]
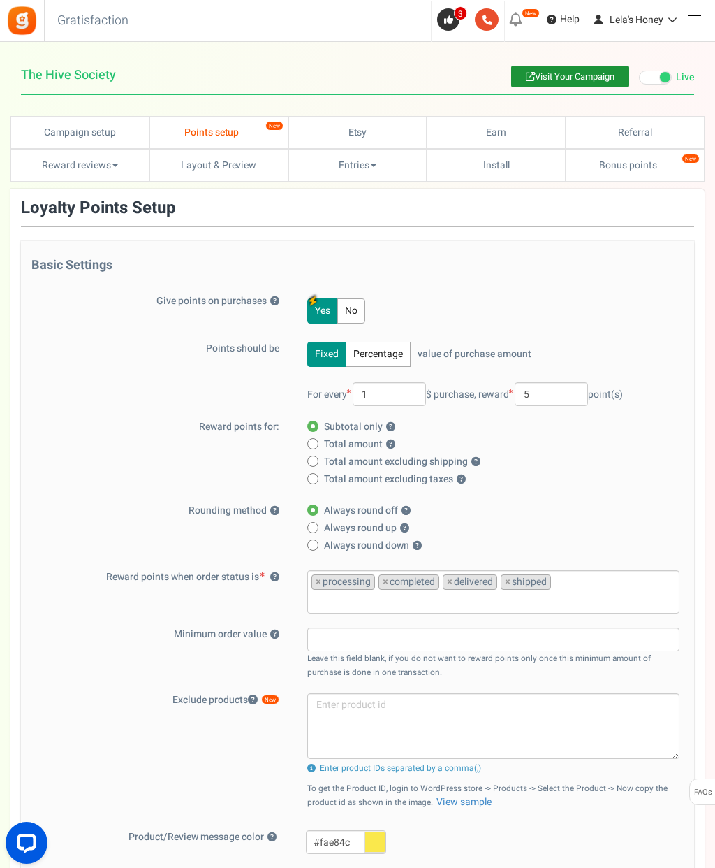
click at [370, 122] on link "Etsy" at bounding box center [357, 132] width 139 height 33
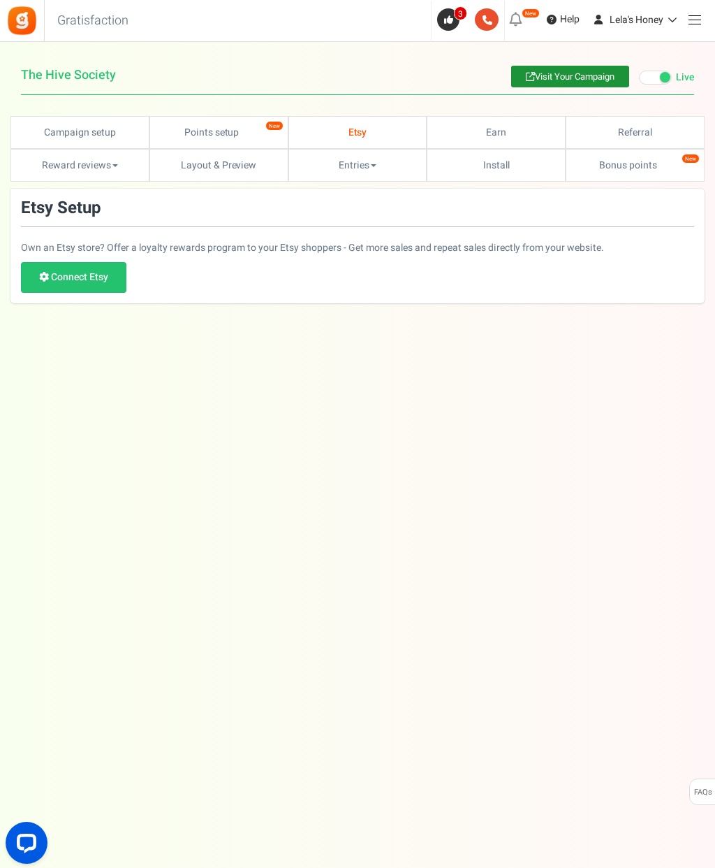
click at [499, 129] on link "Earn" at bounding box center [496, 132] width 139 height 33
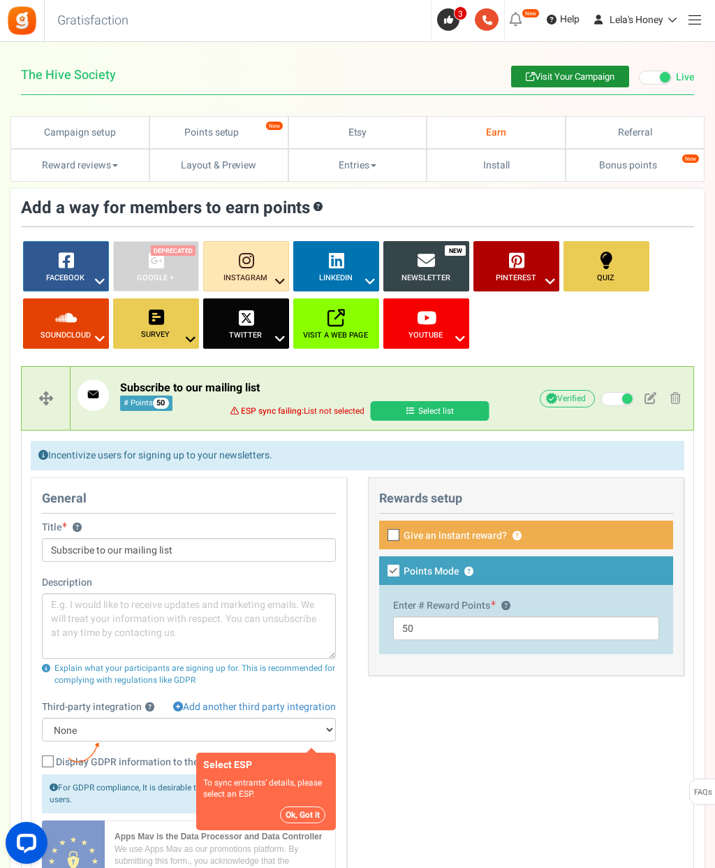
scroll to position [77, 0]
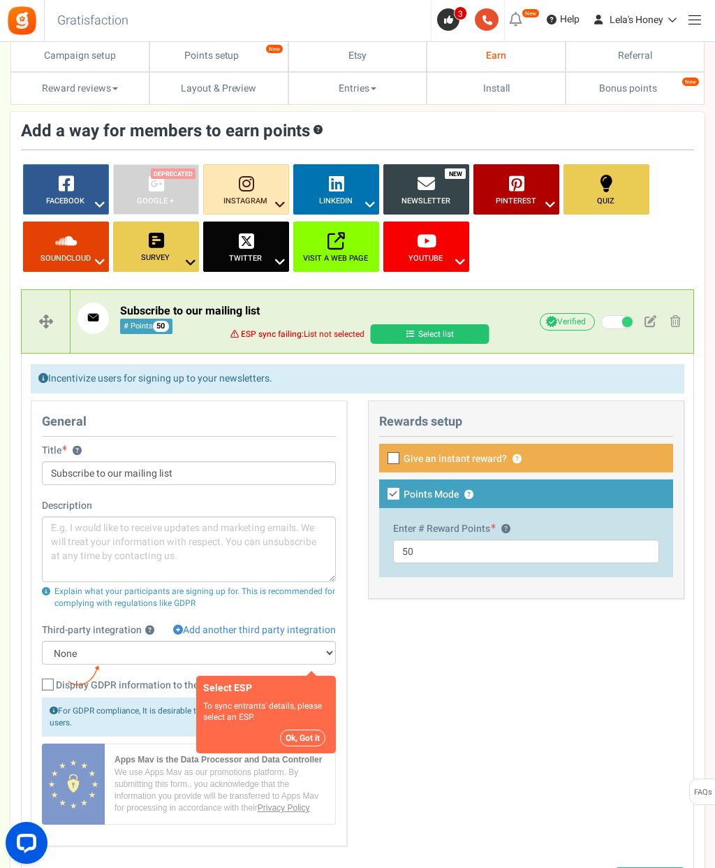
click at [473, 687] on div "General Title ? Subscribe to our mailing list Description Explain what your par…" at bounding box center [357, 630] width 675 height 460
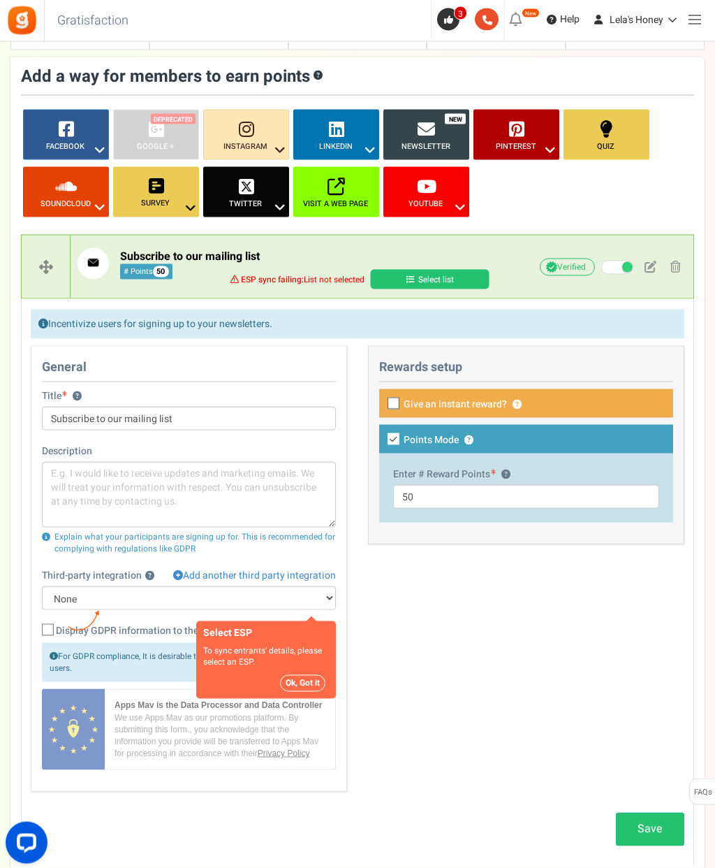
scroll to position [163, 0]
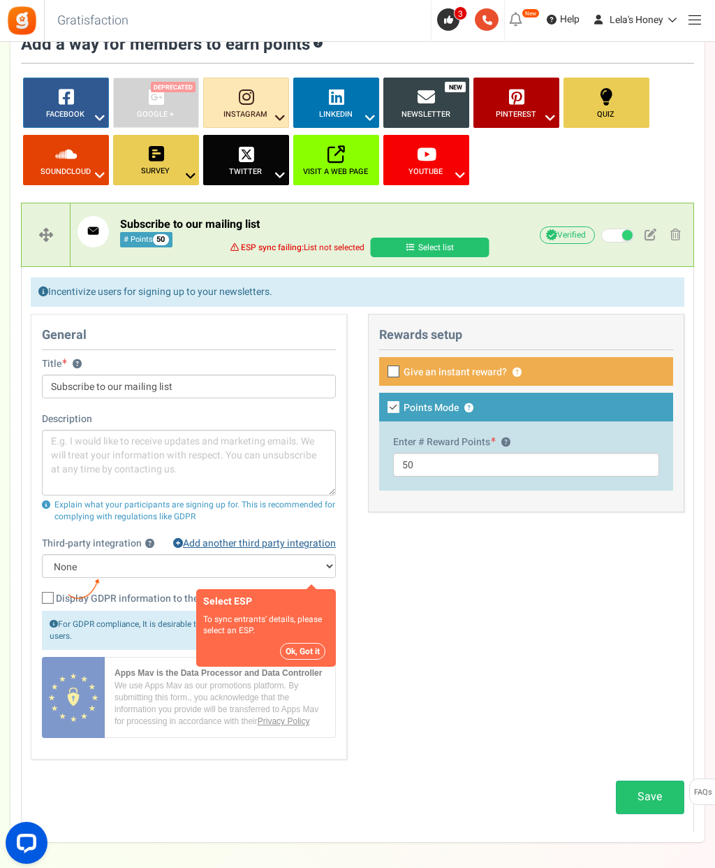
click at [293, 536] on link "Add another third party integration" at bounding box center [254, 543] width 163 height 14
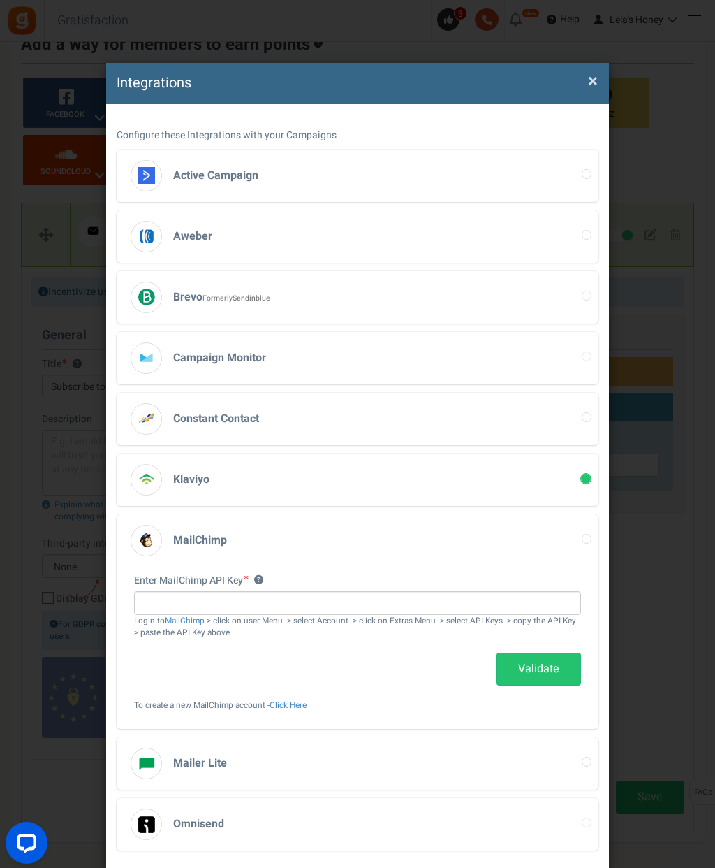
click at [497, 467] on h3 "Klaviyo" at bounding box center [358, 479] width 482 height 52
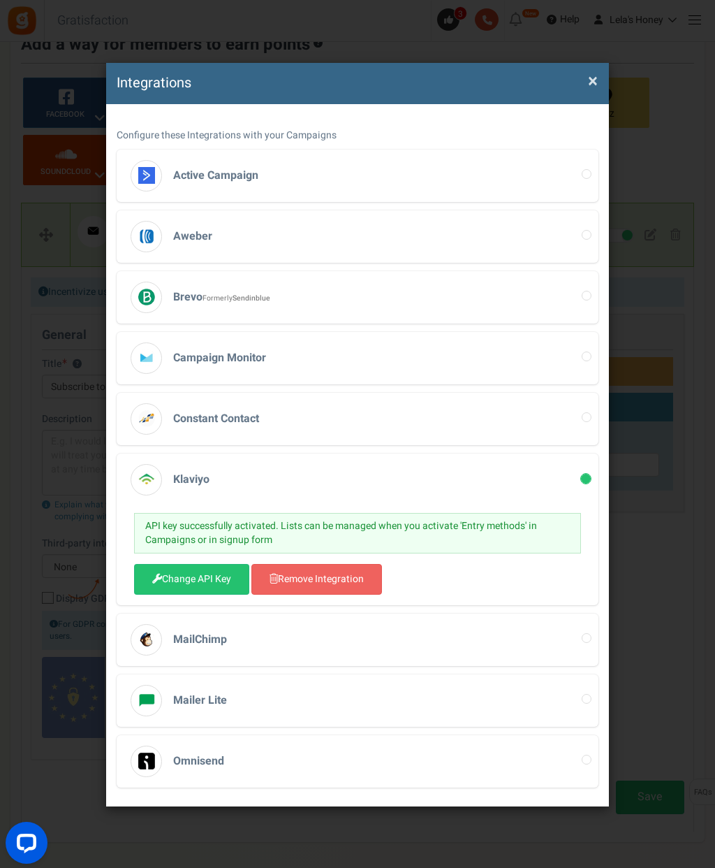
click at [590, 78] on span "×" at bounding box center [593, 81] width 10 height 27
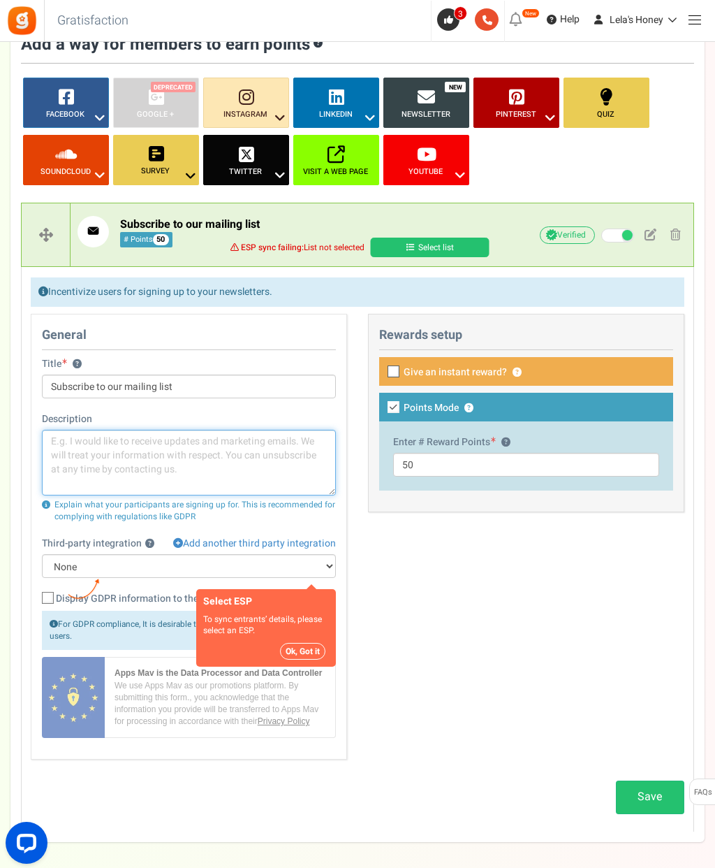
click at [96, 463] on textarea at bounding box center [189, 463] width 294 height 66
type textarea "r"
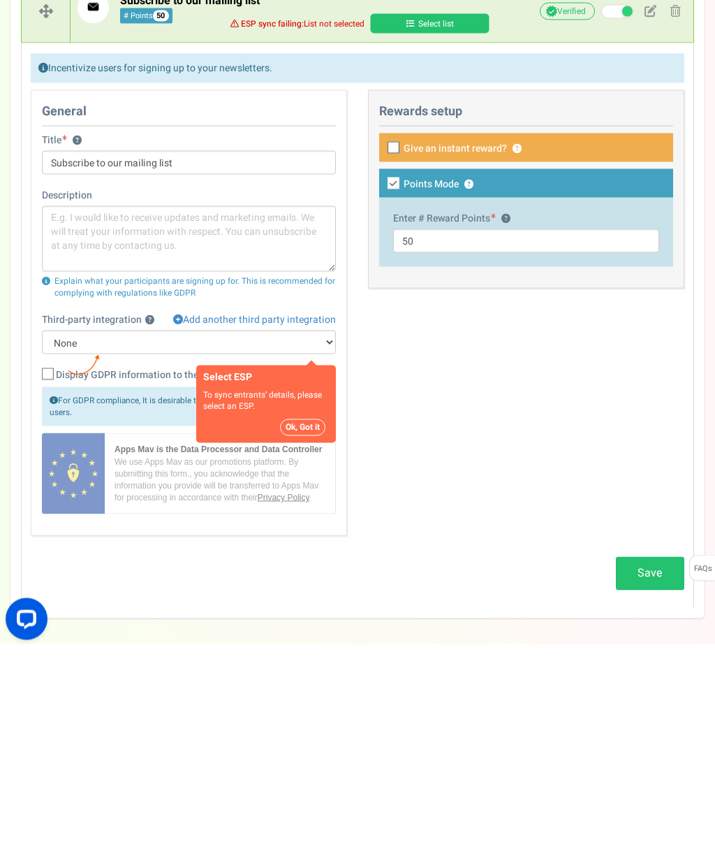
click at [326, 554] on select "None Klaviyo" at bounding box center [189, 566] width 294 height 24
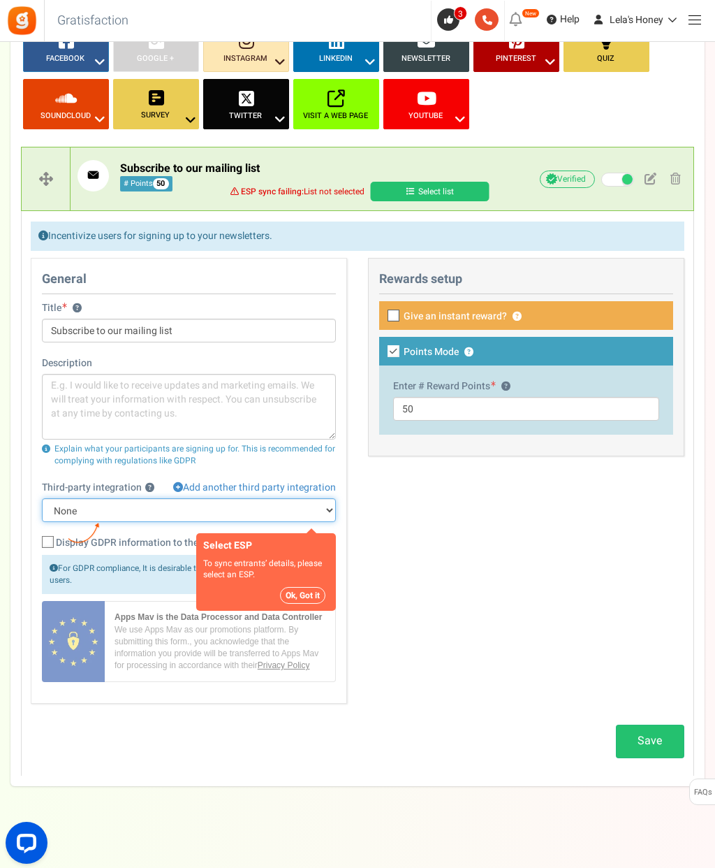
select select "8"
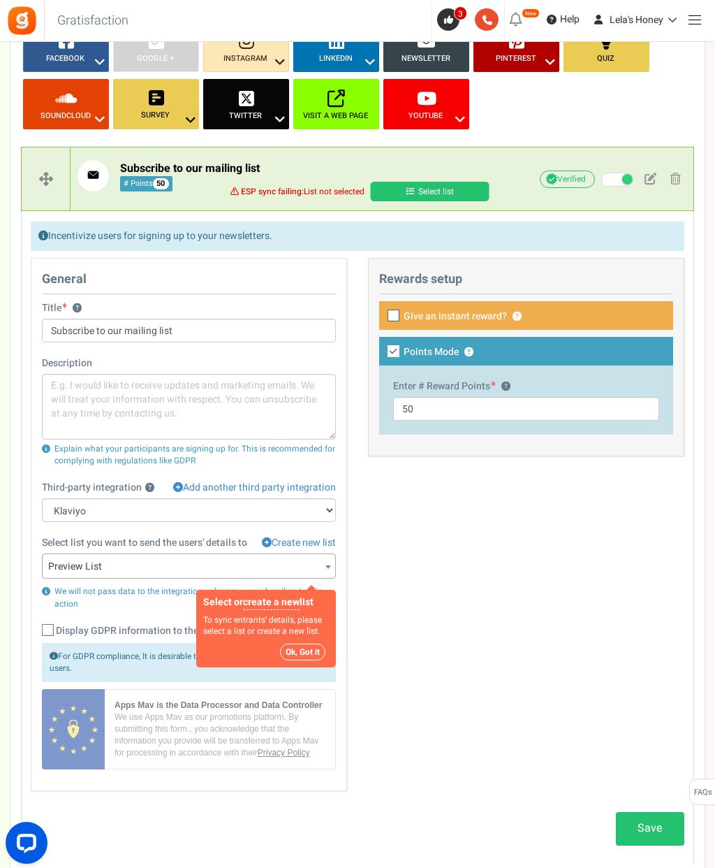
click at [317, 569] on span "Preview List" at bounding box center [189, 566] width 293 height 25
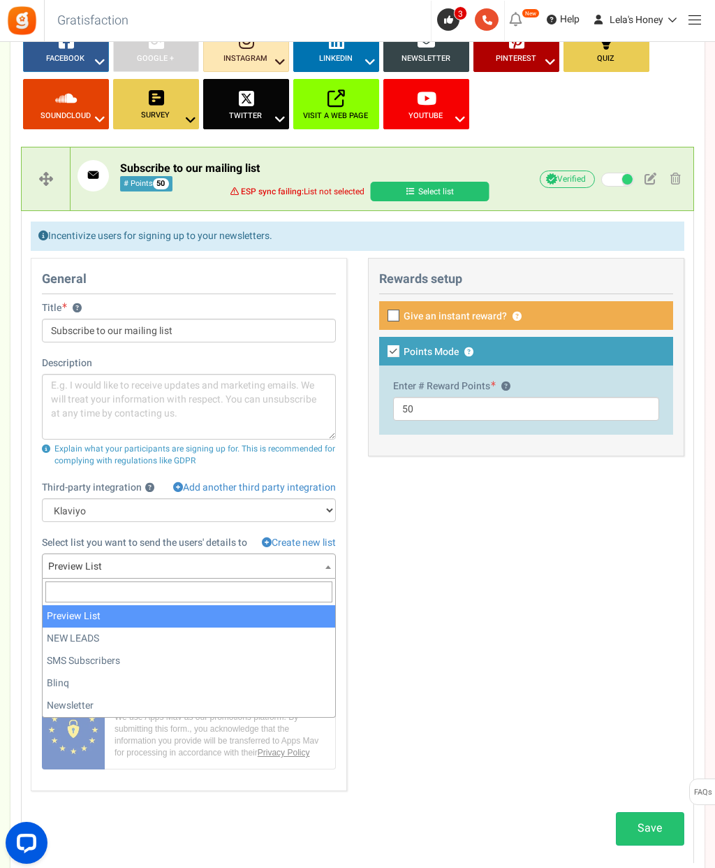
select select "Yr58py"
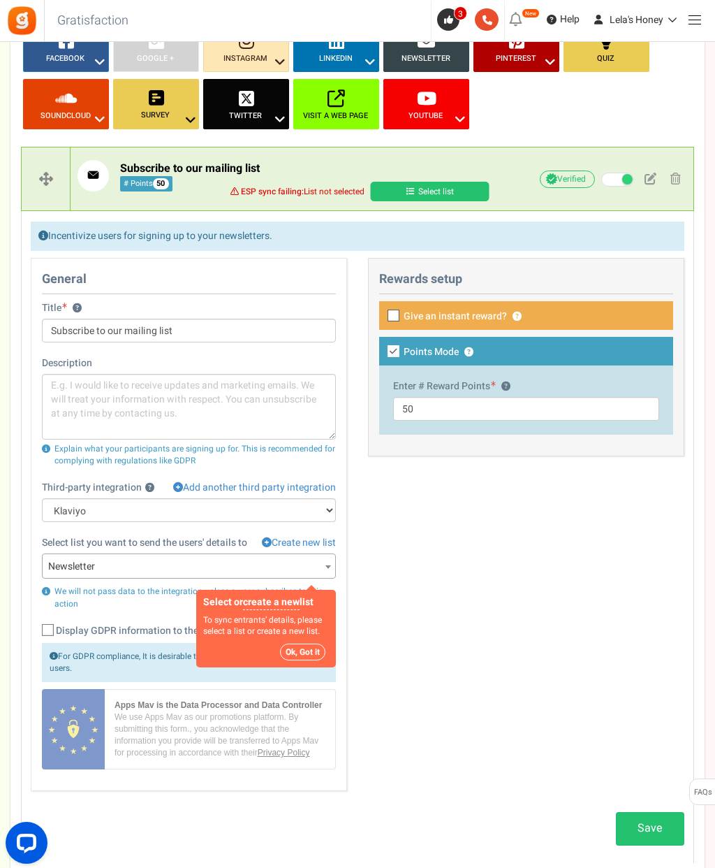
click at [421, 627] on div "General Title ? Subscribe to our mailing list Description Explain what your par…" at bounding box center [357, 531] width 675 height 547
click at [152, 396] on textarea at bounding box center [189, 407] width 294 height 66
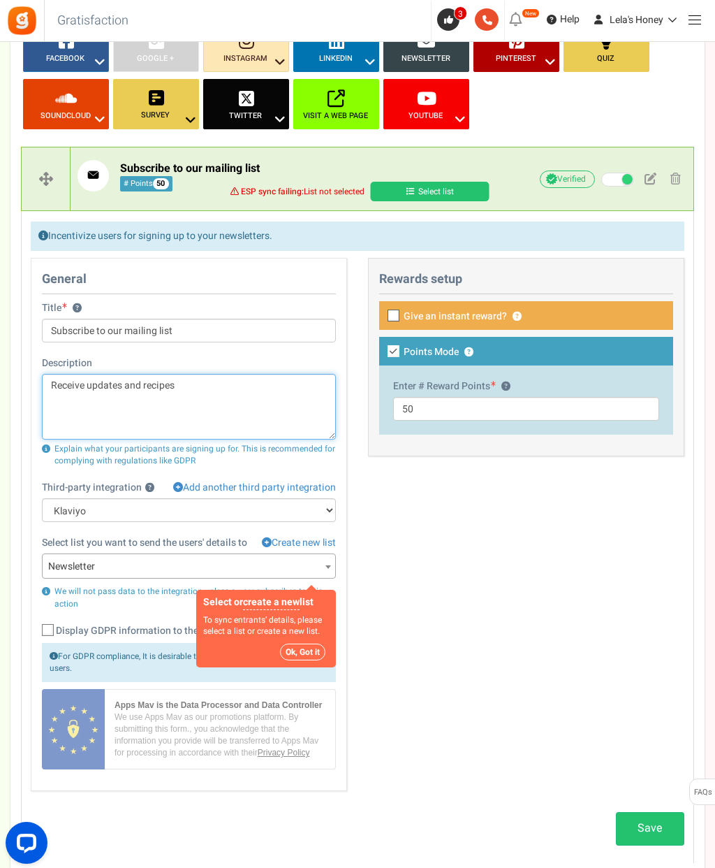
click at [67, 381] on textarea "Receive updates and recipes" at bounding box center [189, 407] width 294 height 66
type textarea "F"
type textarea "Y"
click at [232, 381] on textarea "Make your inbox a little sweeter! Receive updates, remed" at bounding box center [189, 407] width 294 height 66
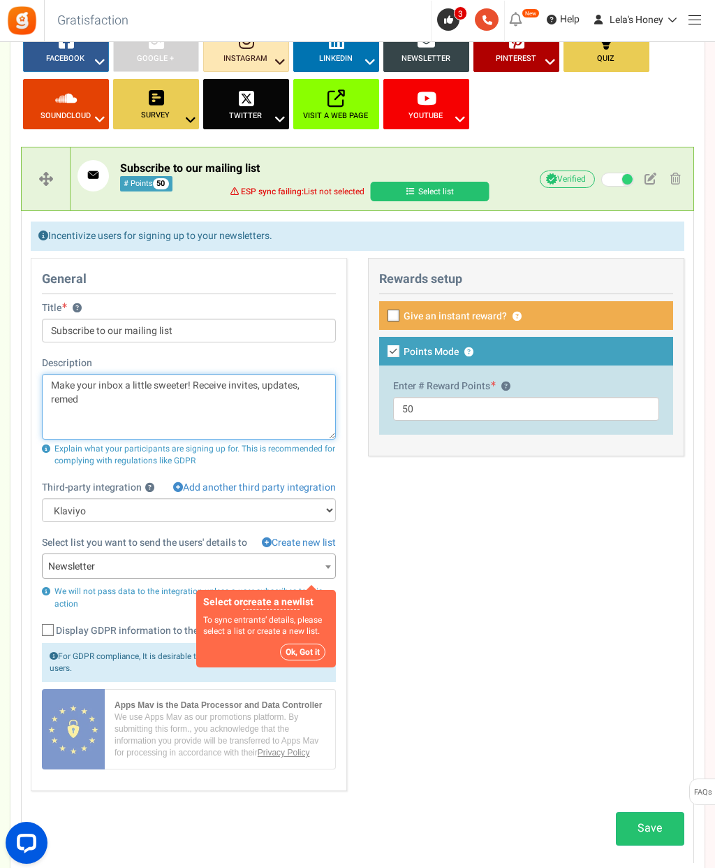
click at [140, 408] on textarea "Make your inbox a little sweeter! Receive invites, updates, remed" at bounding box center [189, 407] width 294 height 66
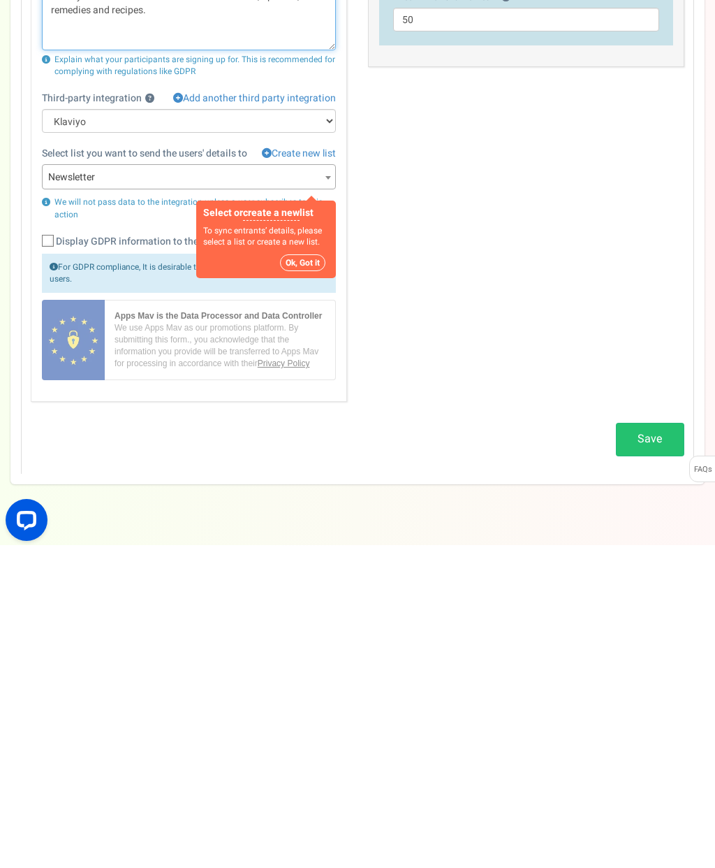
scroll to position [307, 0]
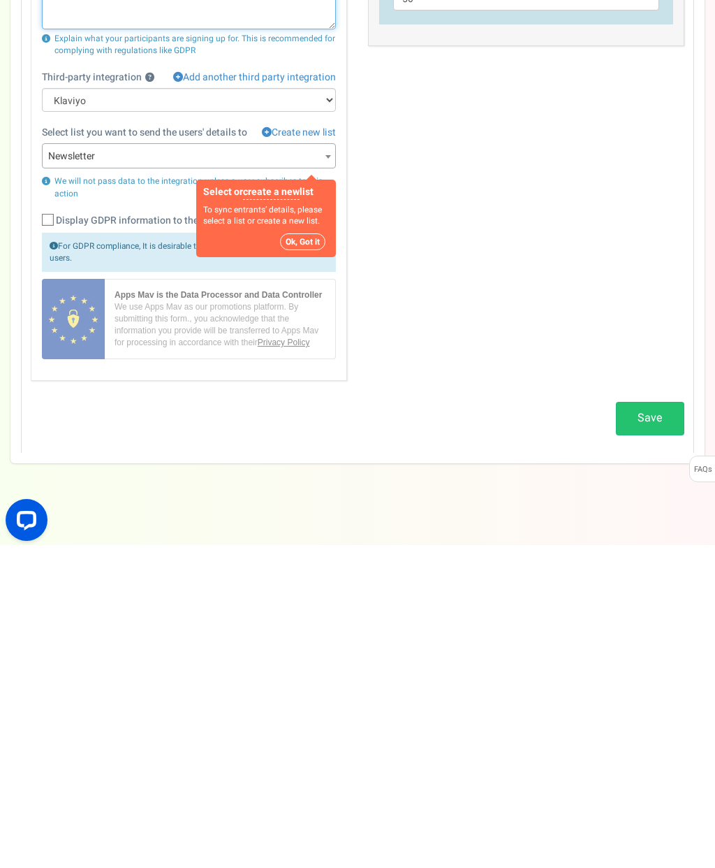
type textarea "Make your inbox a little sweeter! Receive invites, updates, remedies and recipe…"
click at [660, 715] on link "Save" at bounding box center [650, 740] width 68 height 33
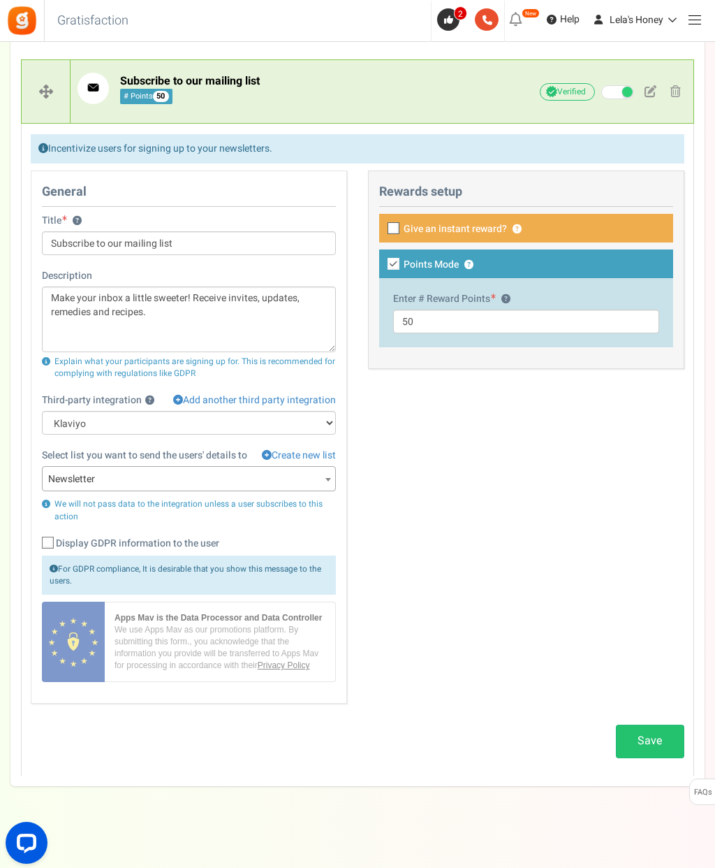
click at [650, 715] on link "Save" at bounding box center [650, 740] width 68 height 33
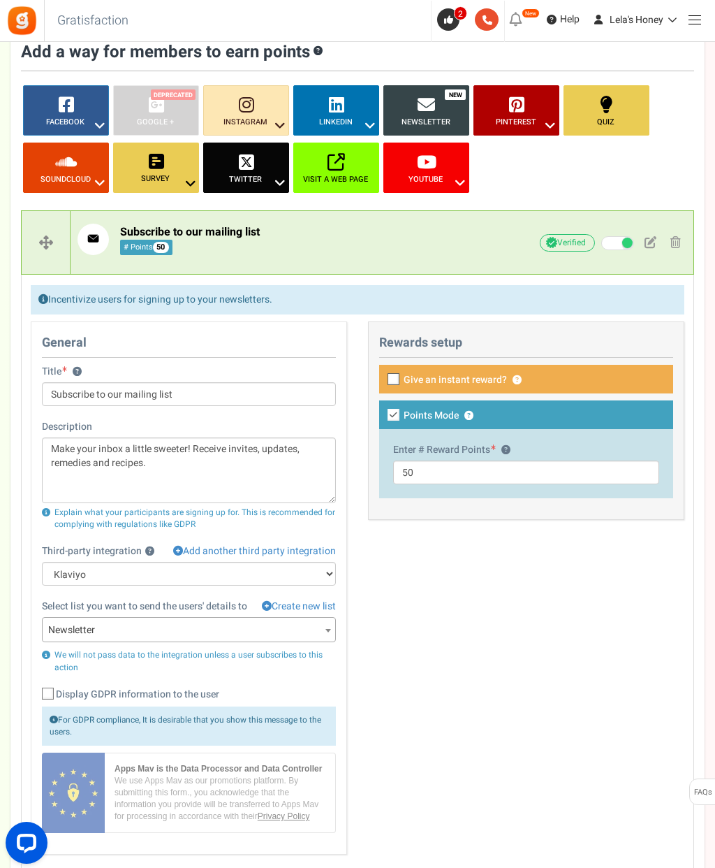
scroll to position [0, 0]
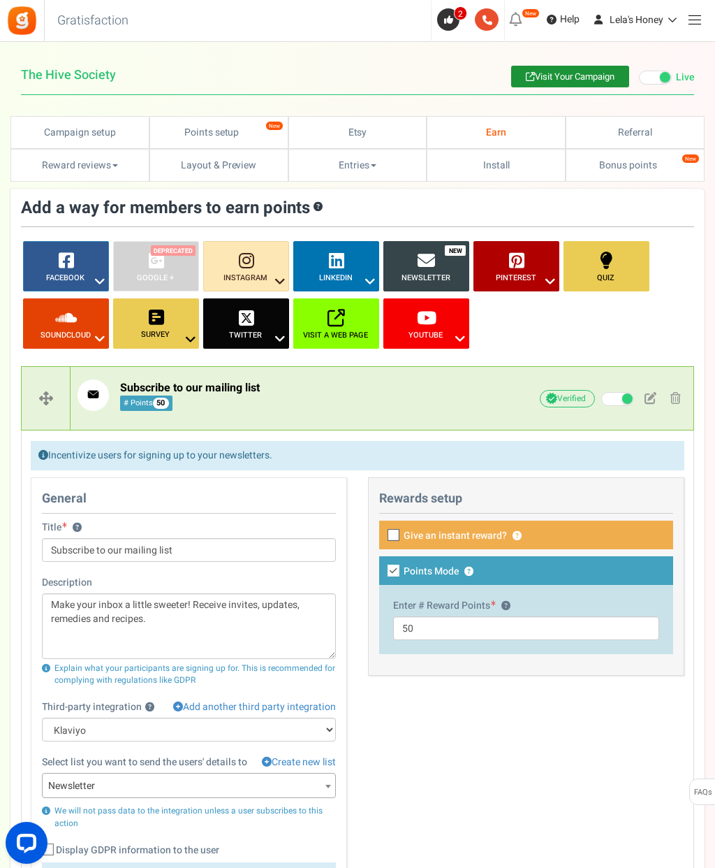
click at [261, 256] on link "Instagram ?" at bounding box center [246, 266] width 86 height 50
click at [245, 251] on div at bounding box center [357, 434] width 715 height 868
click at [241, 260] on icon at bounding box center [246, 259] width 15 height 17
click at [279, 244] on div at bounding box center [357, 434] width 715 height 868
click at [277, 283] on icon at bounding box center [280, 281] width 17 height 18
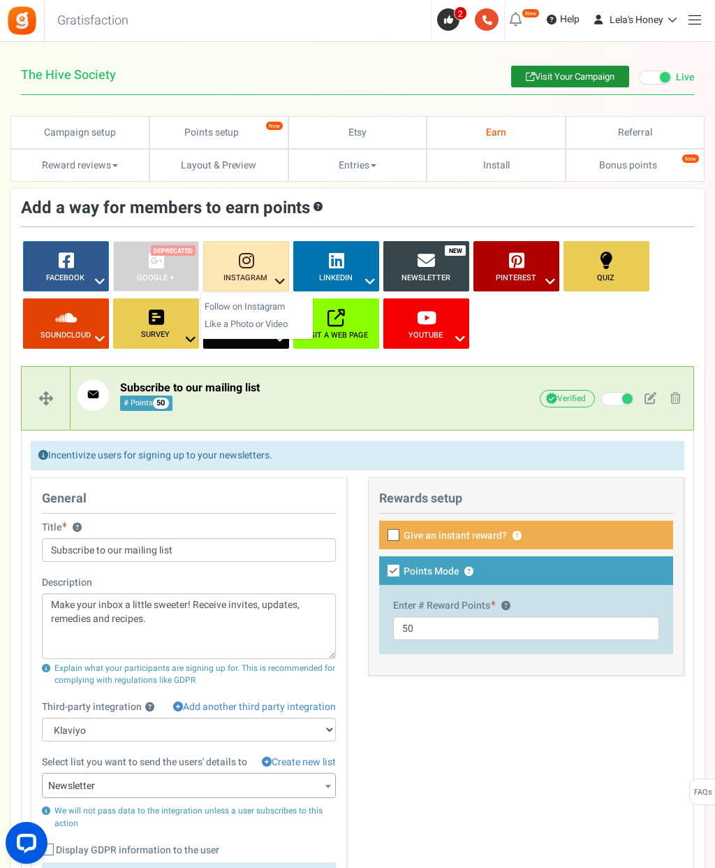
click at [595, 323] on div at bounding box center [357, 434] width 715 height 868
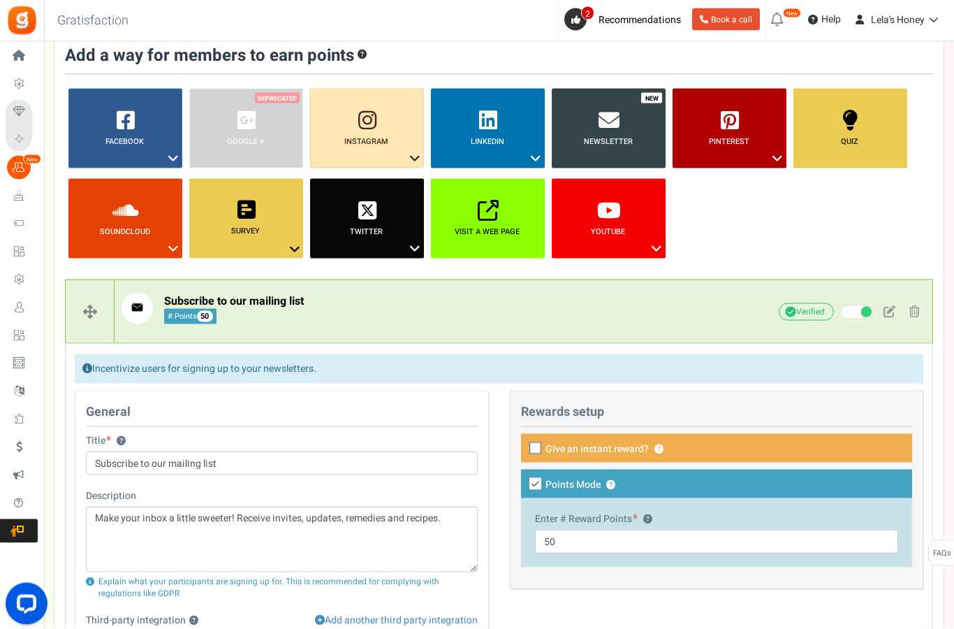
scroll to position [105, 0]
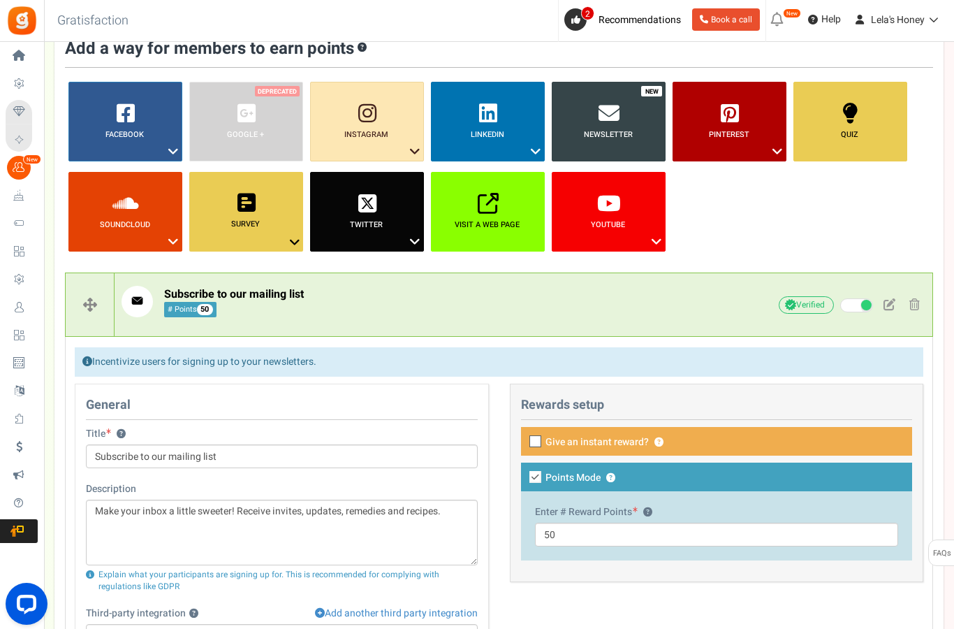
click at [19, 192] on icon at bounding box center [19, 196] width 24 height 24
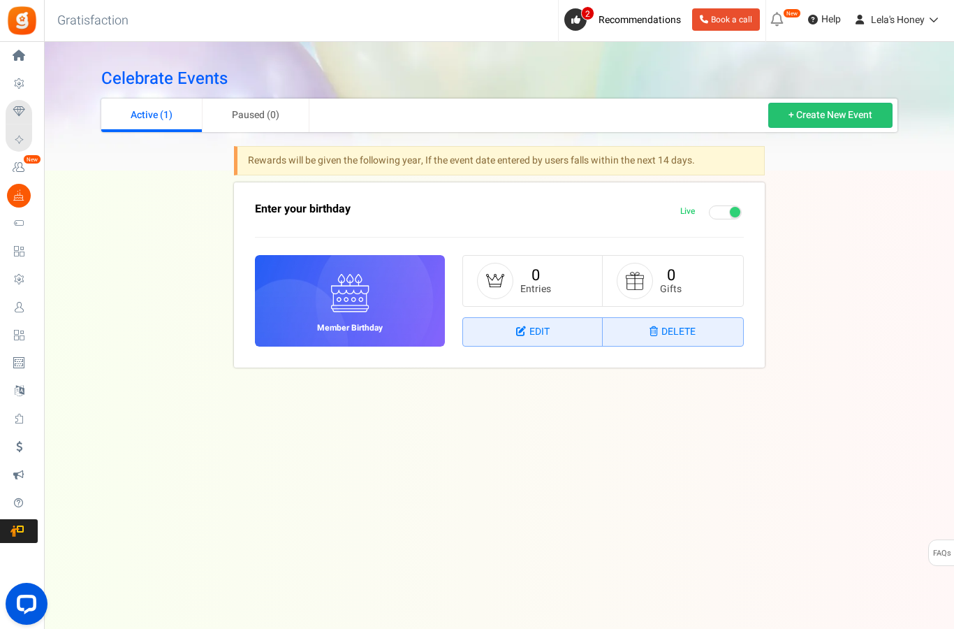
scroll to position [29, 0]
click at [0, 0] on span "Loyalty and Referral Program" at bounding box center [0, 0] width 0 height 0
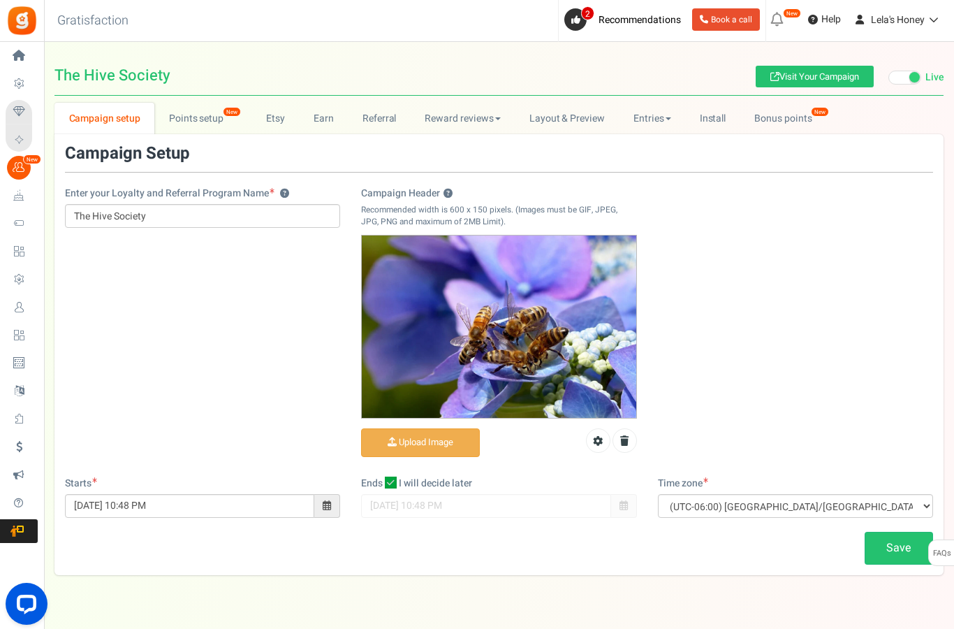
click at [380, 117] on link "Referral" at bounding box center [379, 118] width 63 height 31
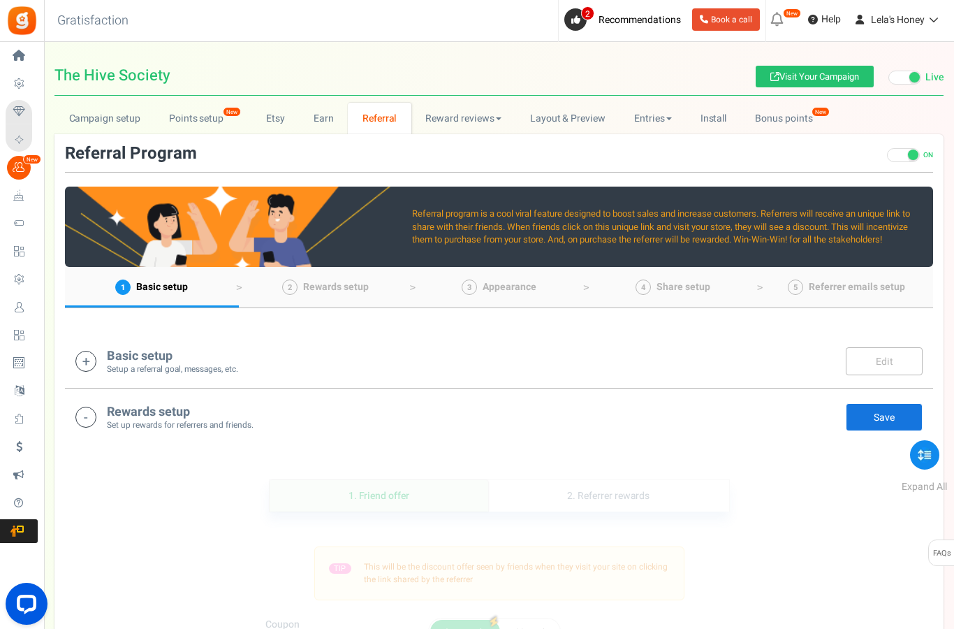
click at [131, 358] on h4 "Basic setup" at bounding box center [172, 356] width 131 height 14
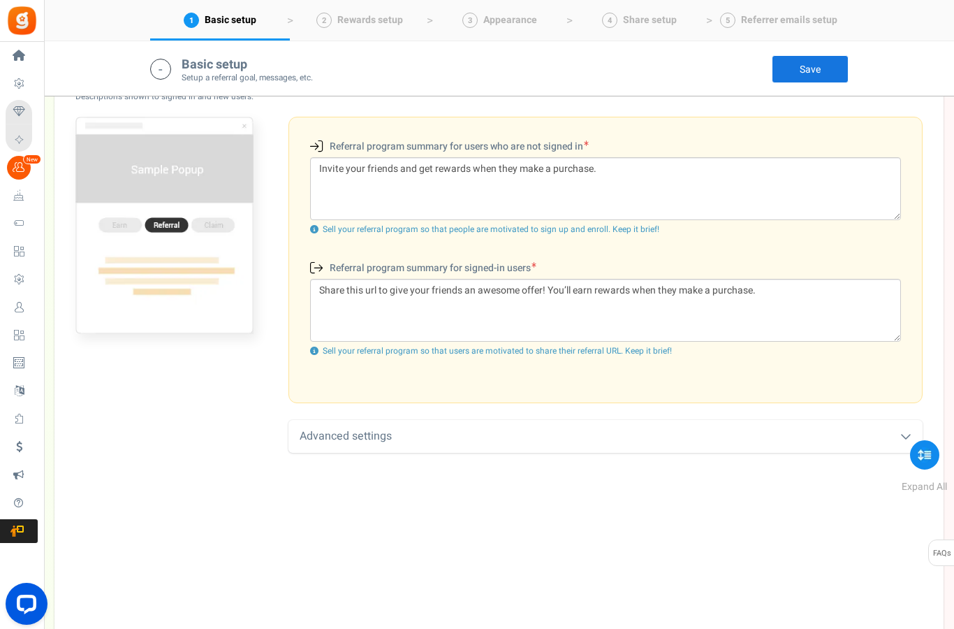
scroll to position [448, 0]
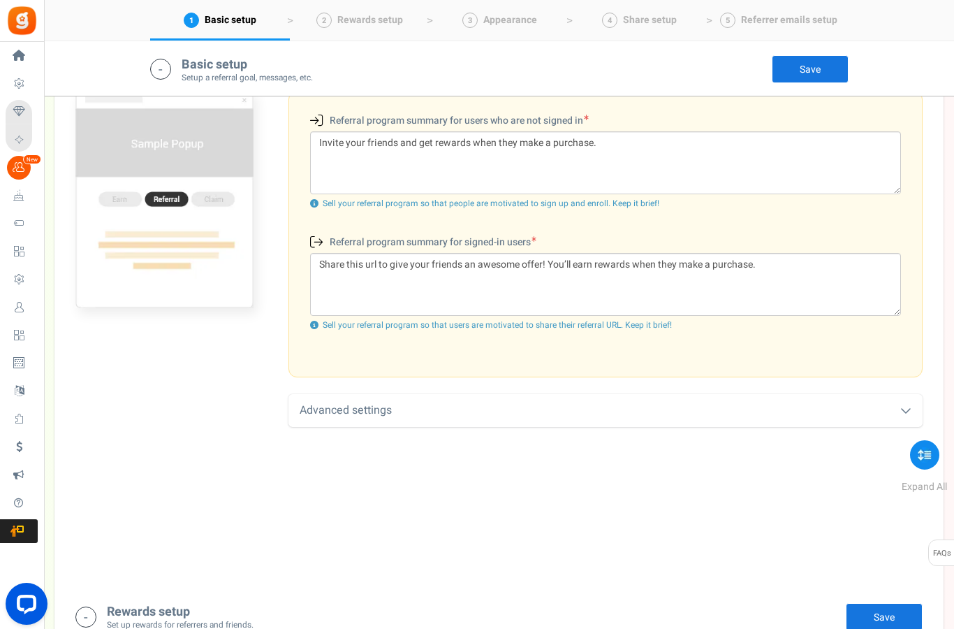
click at [909, 404] on icon at bounding box center [905, 409] width 11 height 11
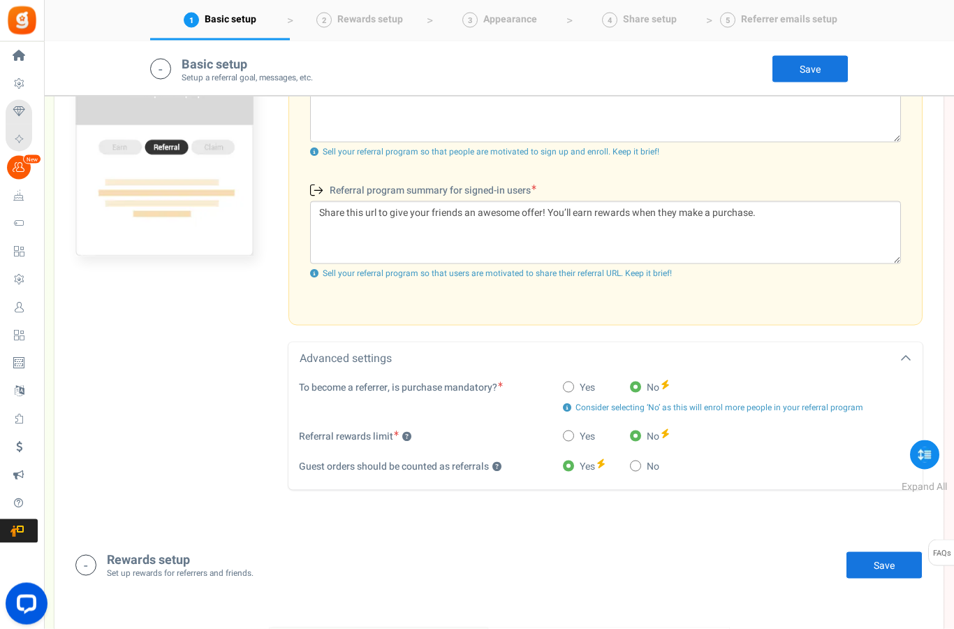
scroll to position [501, 0]
click at [885, 578] on link "Save" at bounding box center [884, 564] width 77 height 28
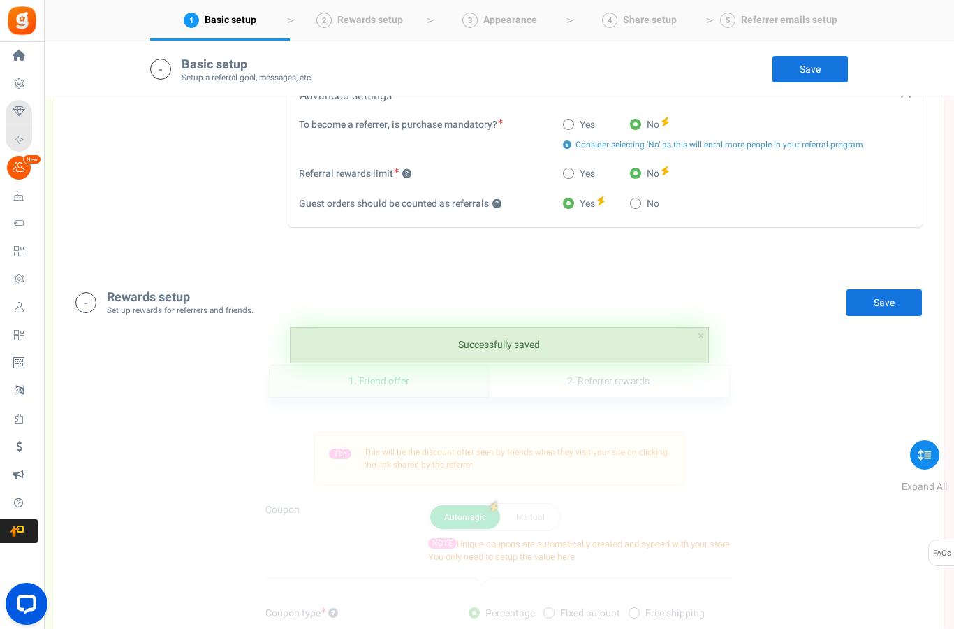
scroll to position [740, 0]
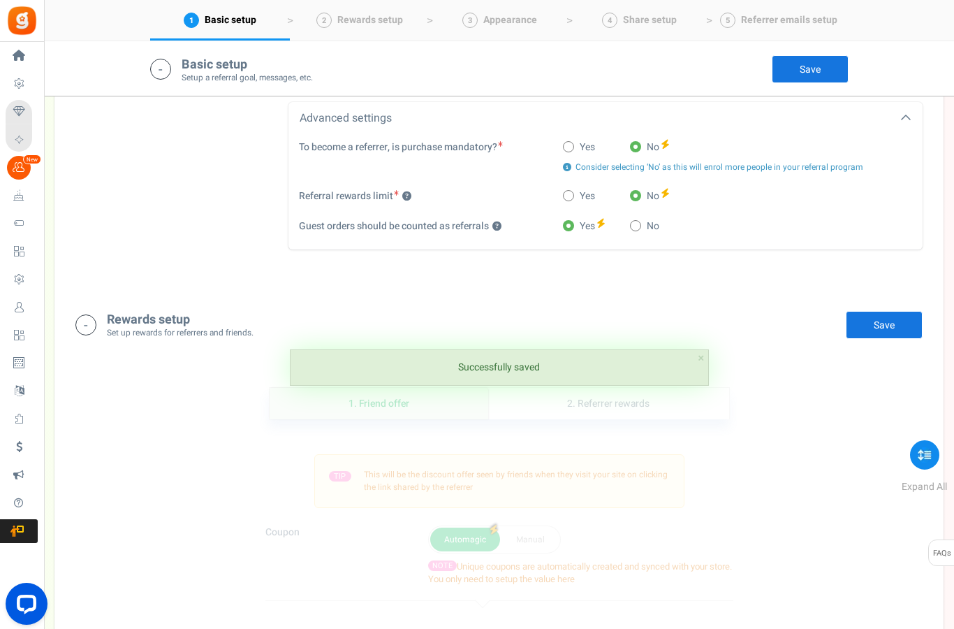
click at [81, 335] on icon at bounding box center [85, 324] width 21 height 21
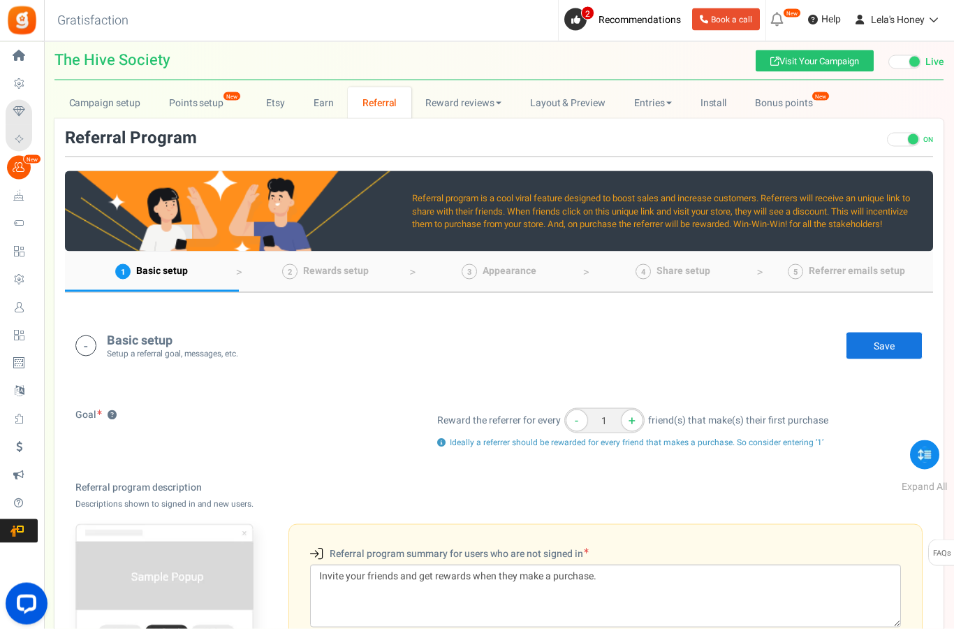
scroll to position [0, 0]
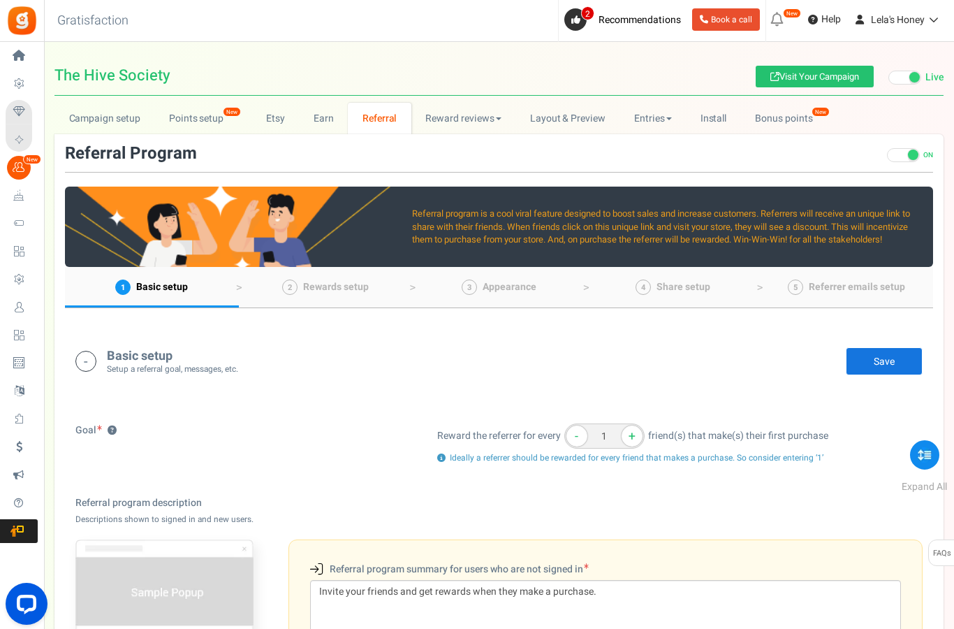
click at [85, 353] on icon at bounding box center [85, 361] width 21 height 21
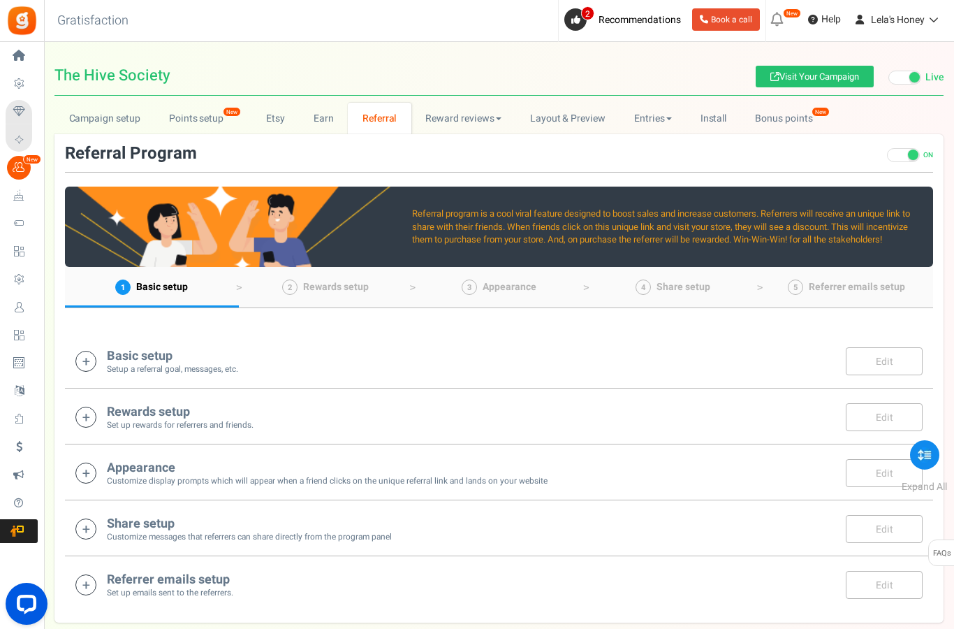
click at [24, 168] on icon at bounding box center [19, 168] width 24 height 24
click at [0, 0] on span "Loyalty and Referral Program" at bounding box center [0, 0] width 0 height 0
click at [311, 109] on link "Earn" at bounding box center [324, 118] width 49 height 31
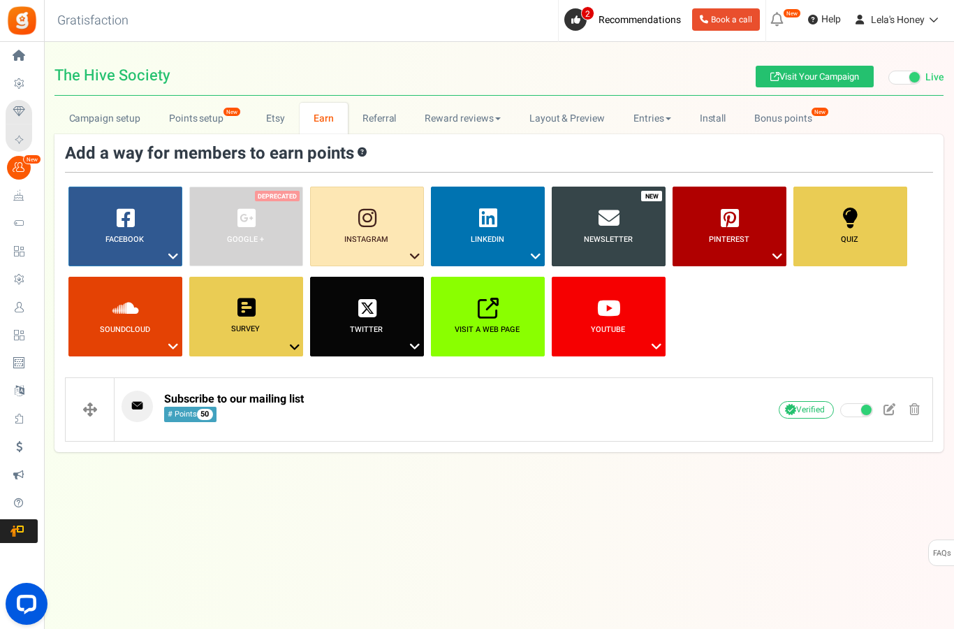
click at [365, 115] on link "Referral" at bounding box center [379, 118] width 63 height 31
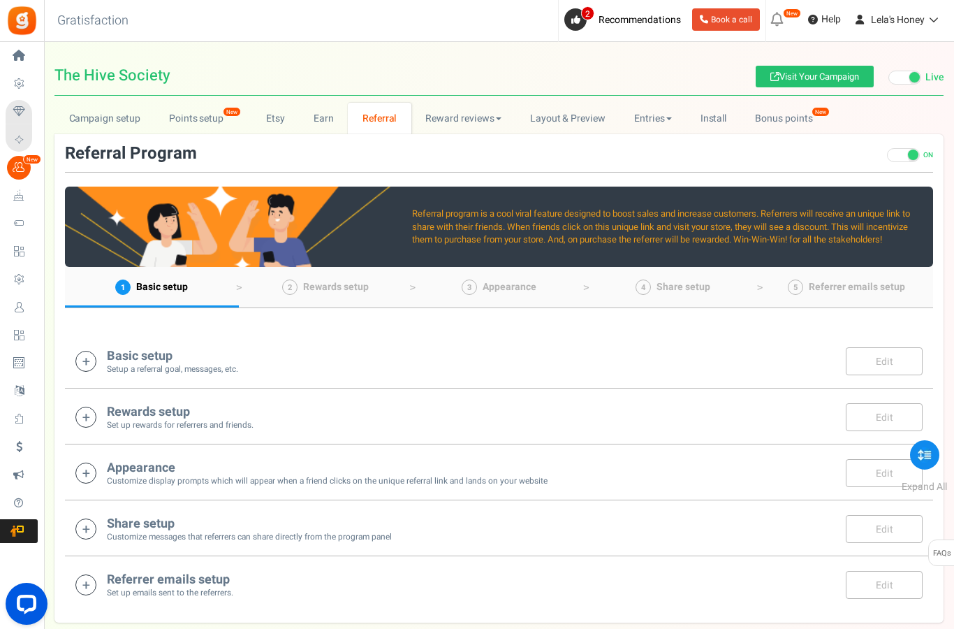
click at [321, 115] on link "Earn" at bounding box center [324, 118] width 49 height 31
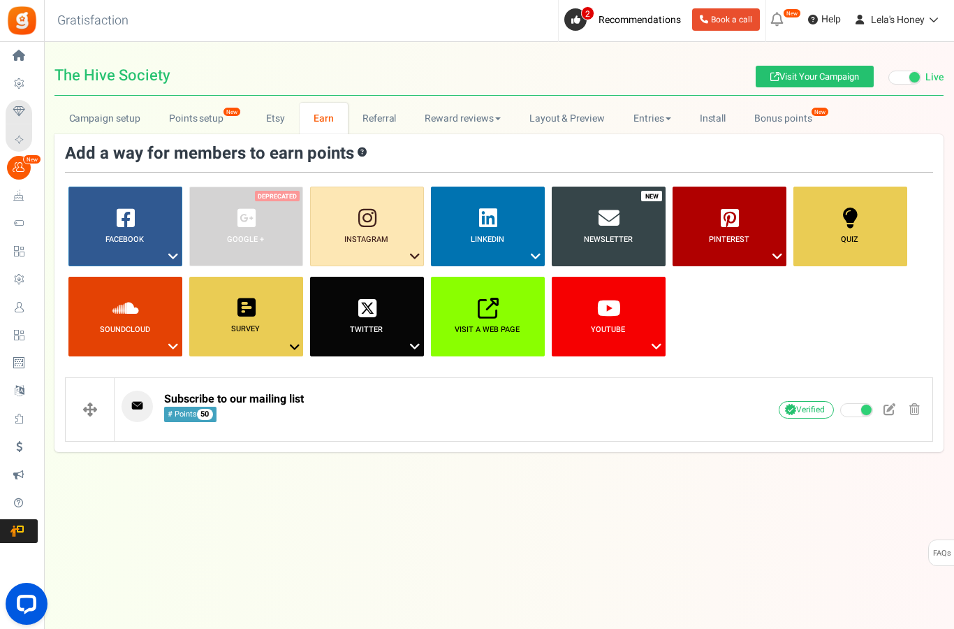
click at [402, 200] on link "Instagram ?" at bounding box center [367, 227] width 114 height 80
click at [412, 192] on div at bounding box center [477, 314] width 954 height 629
click at [409, 249] on icon at bounding box center [415, 256] width 17 height 18
click at [333, 277] on link "Follow on Instagram" at bounding box center [363, 281] width 112 height 17
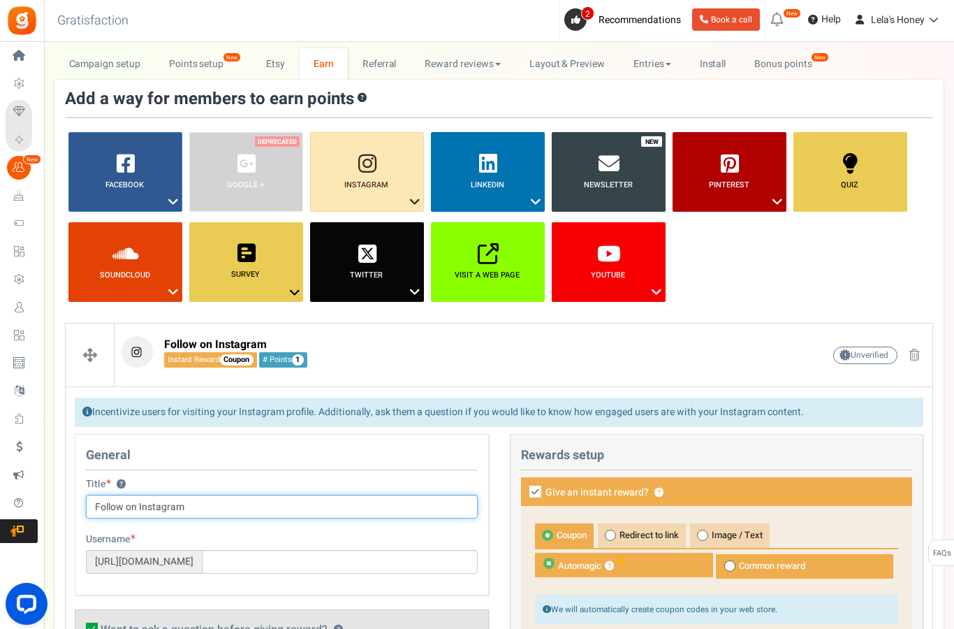
scroll to position [61, 0]
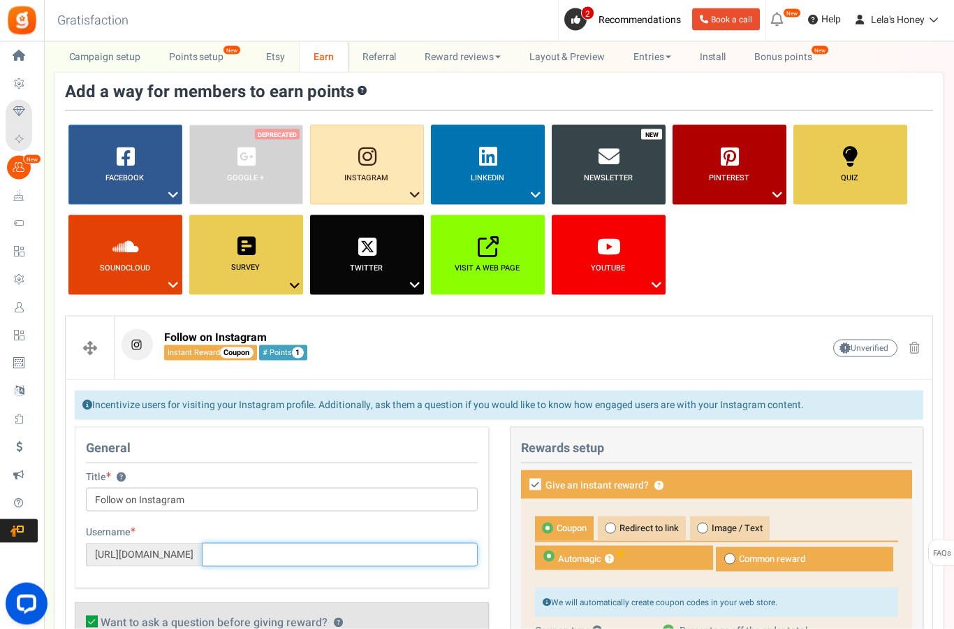
click at [323, 557] on input "text" at bounding box center [340, 555] width 276 height 24
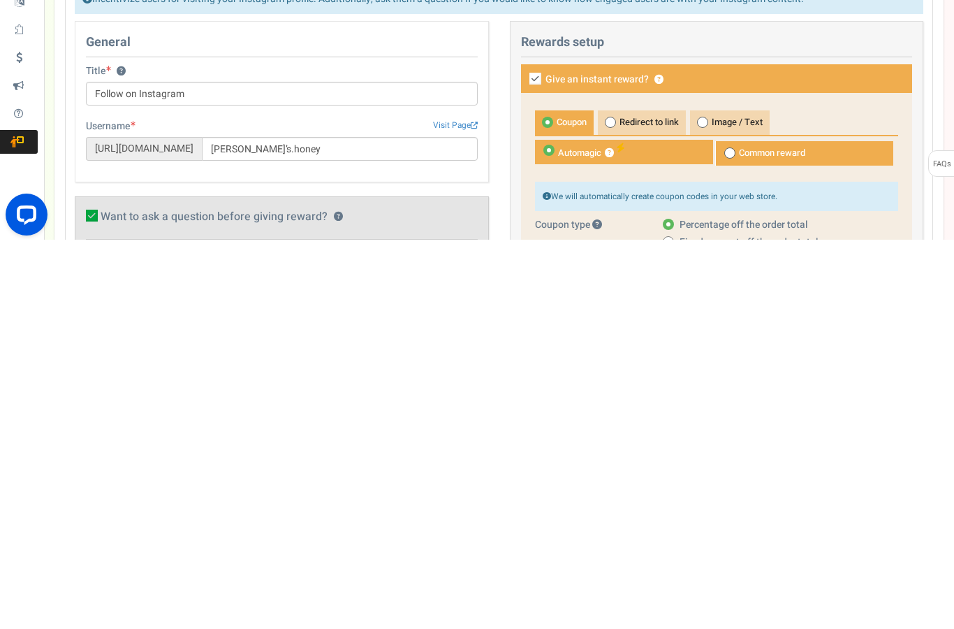
click at [455, 509] on link "Visit Page" at bounding box center [455, 515] width 45 height 12
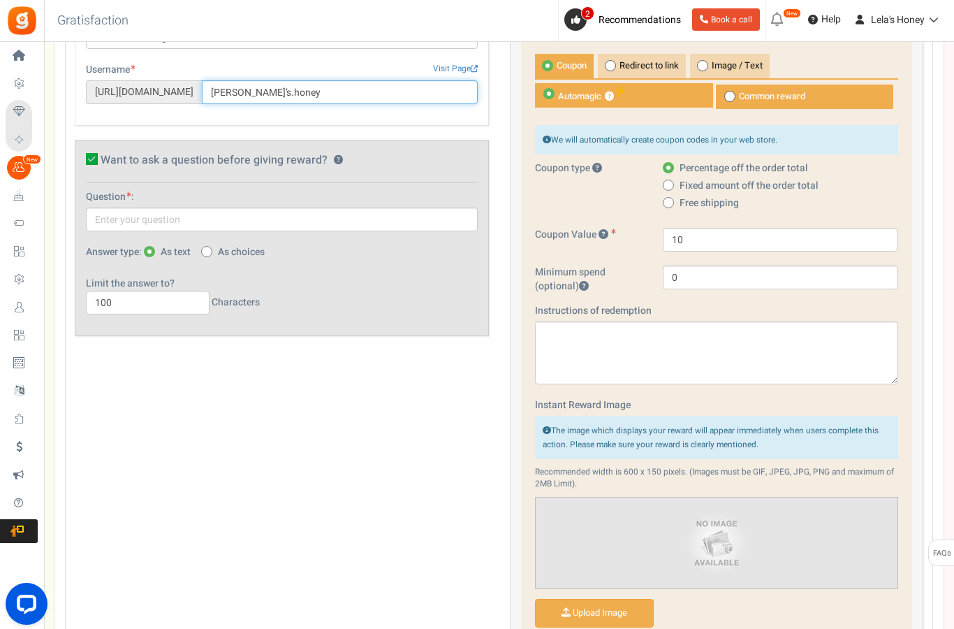
click at [275, 94] on input "[PERSON_NAME]’s.honey" at bounding box center [340, 92] width 276 height 24
click at [261, 87] on input "[PERSON_NAME]’s.honey" at bounding box center [340, 93] width 276 height 24
click at [271, 87] on input "[PERSON_NAME]’s.honey" at bounding box center [340, 93] width 276 height 24
paste input "[URL][DOMAIN_NAME][DOMAIN_NAME]"
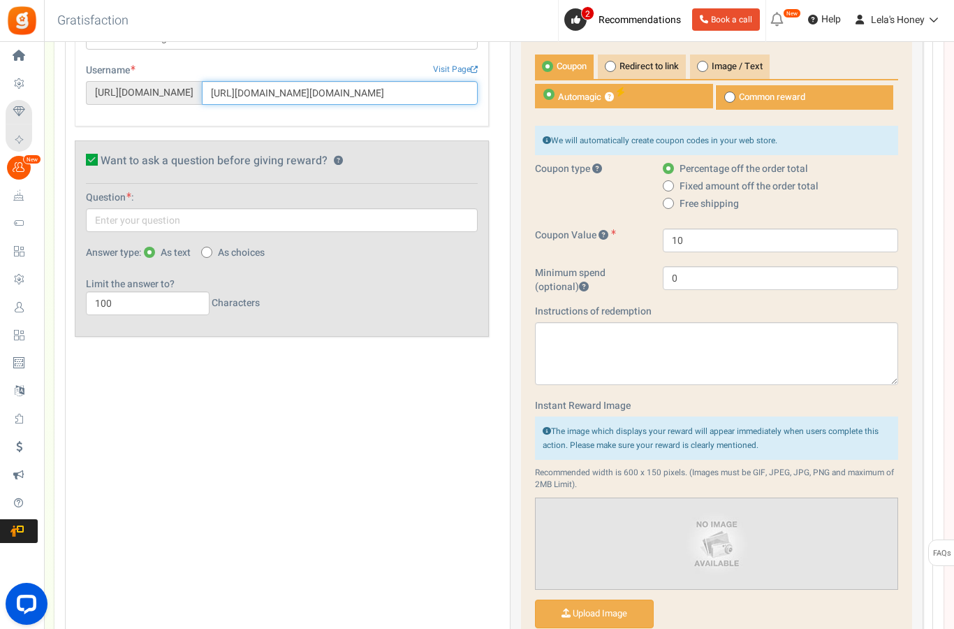
click at [343, 87] on input "[URL][DOMAIN_NAME][DOMAIN_NAME]" at bounding box center [340, 93] width 276 height 24
type input "?utm_source="
click at [265, 95] on input "?utm_source=" at bounding box center [340, 93] width 276 height 24
click at [272, 89] on input "?utm_source=" at bounding box center [340, 93] width 276 height 24
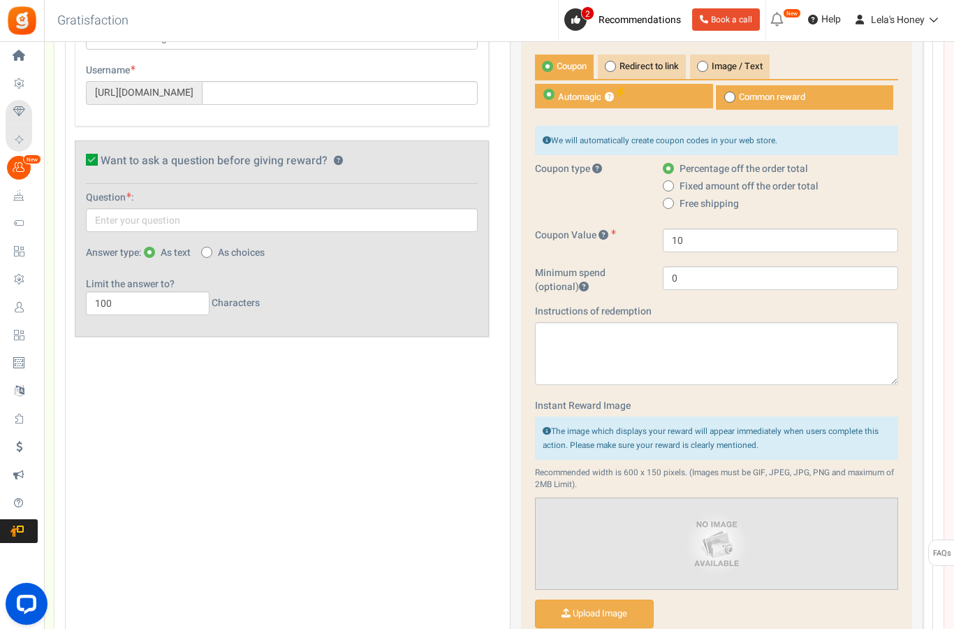
click at [262, 77] on div "Username Visit Page [URL][DOMAIN_NAME]" at bounding box center [282, 84] width 392 height 41
click at [270, 92] on input "text" at bounding box center [340, 93] width 276 height 24
paste input "[URL][DOMAIN_NAME][DOMAIN_NAME]"
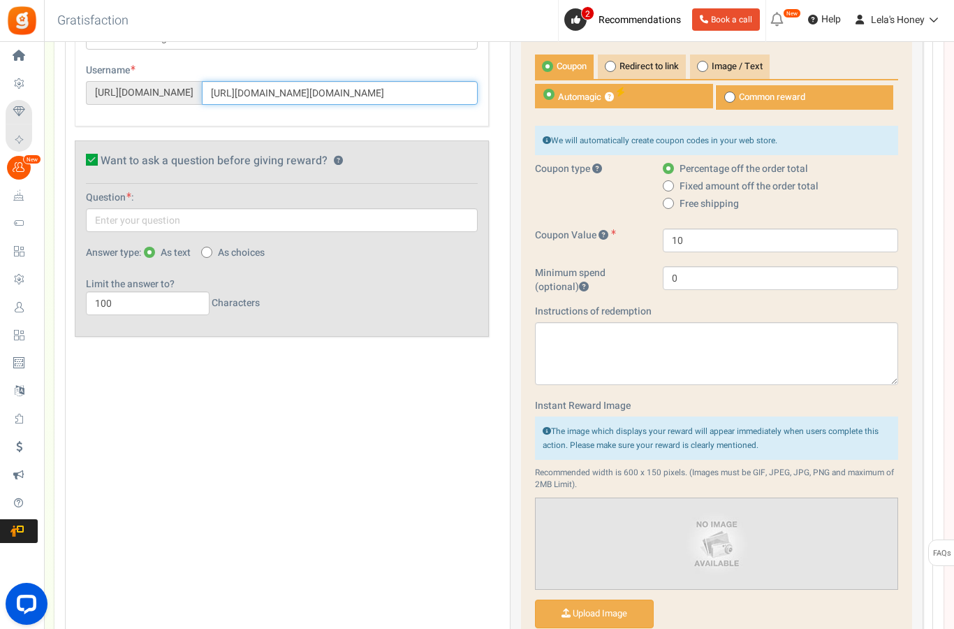
click at [338, 94] on input "[URL][DOMAIN_NAME][DOMAIN_NAME]" at bounding box center [340, 93] width 276 height 24
click at [340, 83] on input "[URL][DOMAIN_NAME][DOMAIN_NAME]" at bounding box center [340, 93] width 276 height 24
click at [321, 92] on input "[URL][DOMAIN_NAME][DOMAIN_NAME]" at bounding box center [340, 93] width 276 height 24
click at [342, 92] on input "[URL][DOMAIN_NAME][DOMAIN_NAME]" at bounding box center [340, 93] width 276 height 24
click at [334, 90] on input "[URL][DOMAIN_NAME][DOMAIN_NAME]" at bounding box center [340, 93] width 276 height 24
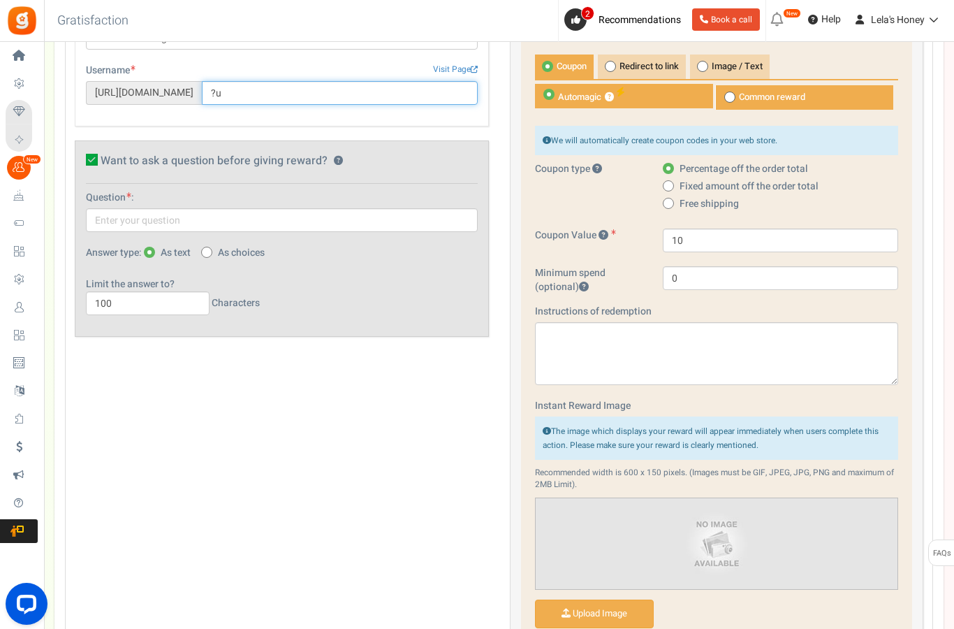
type input "?"
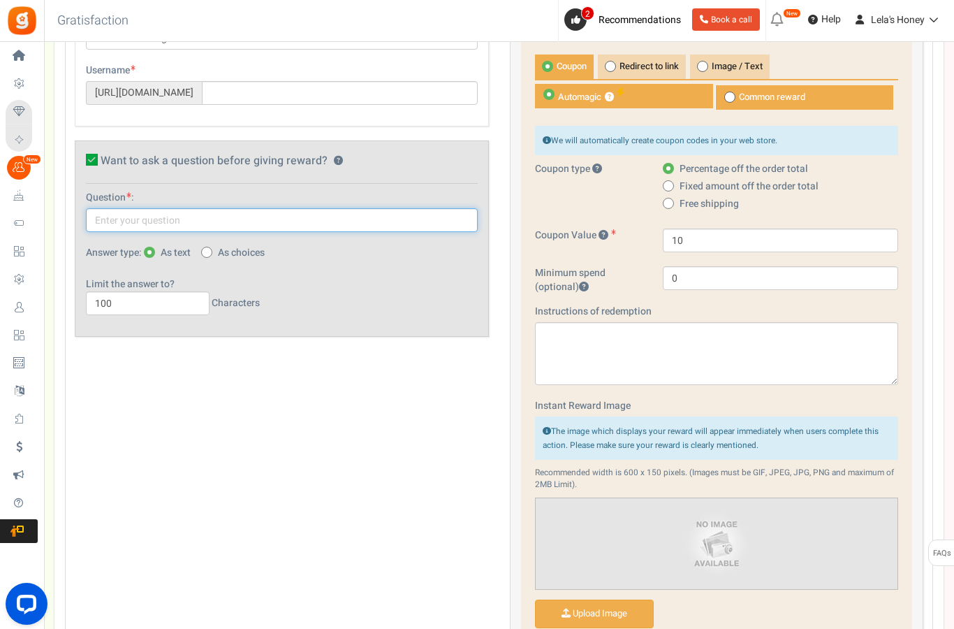
click at [155, 217] on input "text" at bounding box center [282, 220] width 392 height 24
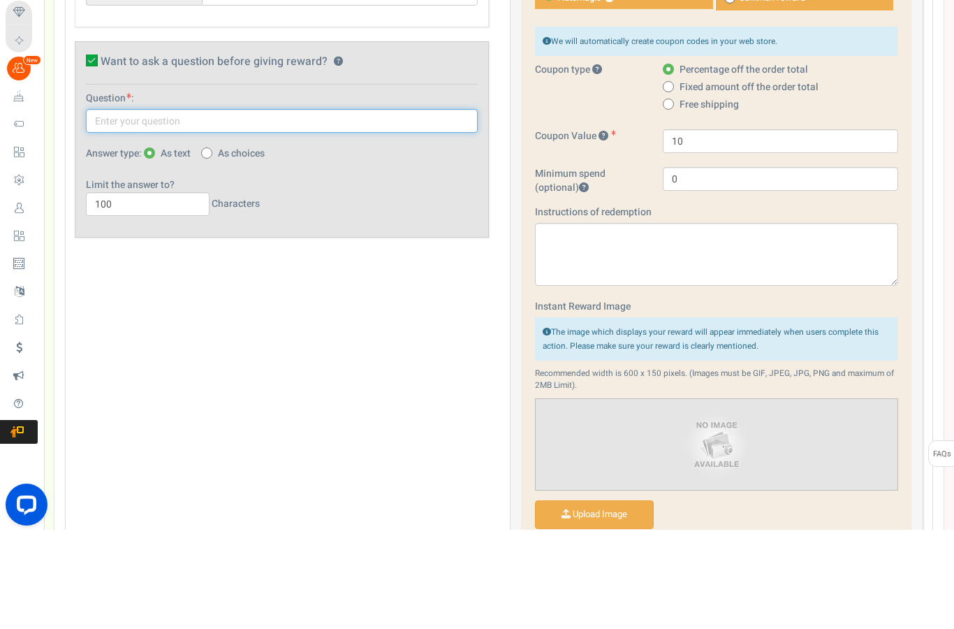
click at [152, 208] on input "text" at bounding box center [282, 220] width 392 height 24
paste input "[URL][DOMAIN_NAME][DOMAIN_NAME]"
click at [261, 208] on input "[URL][DOMAIN_NAME][DOMAIN_NAME]" at bounding box center [282, 220] width 392 height 24
click at [221, 208] on input "[URL][DOMAIN_NAME][DOMAIN_NAME]" at bounding box center [282, 220] width 392 height 24
click at [224, 208] on input "[URL][DOMAIN_NAME][DOMAIN_NAME]" at bounding box center [282, 220] width 392 height 24
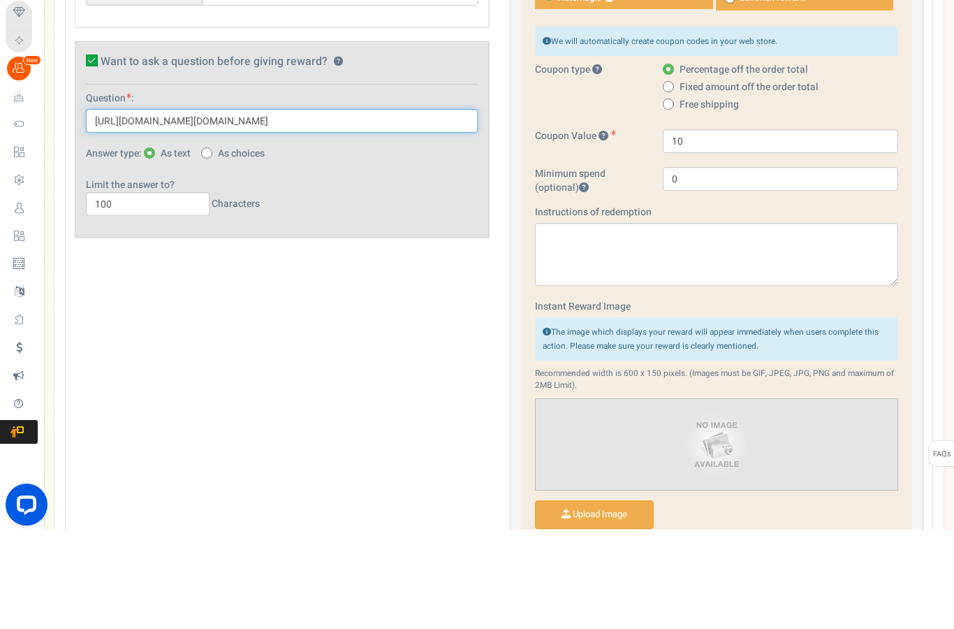
click at [233, 208] on input "[URL][DOMAIN_NAME][DOMAIN_NAME]" at bounding box center [282, 220] width 392 height 24
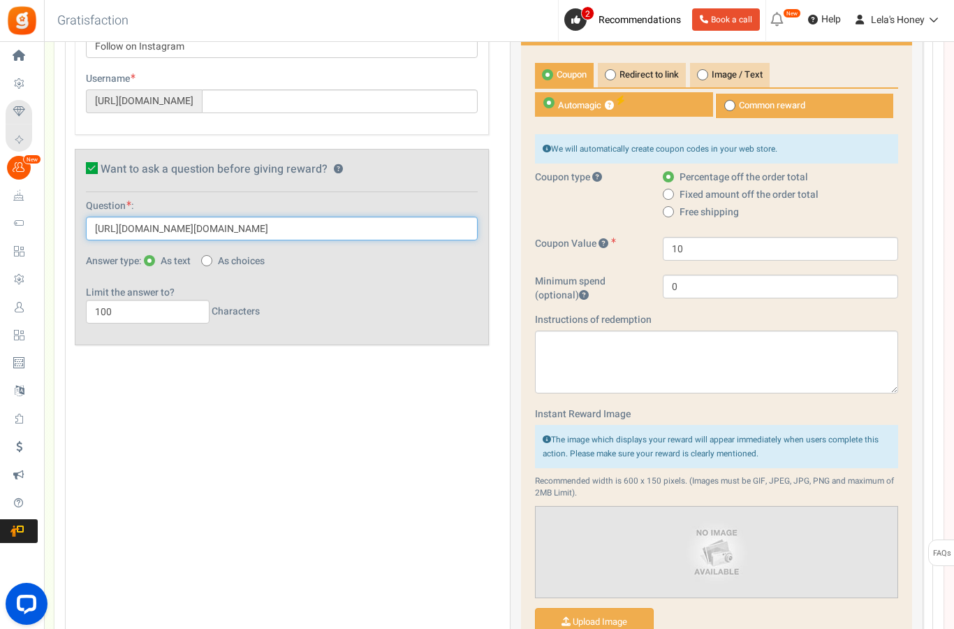
scroll to position [514, 0]
type input "[URL][DOMAIN_NAME][DOMAIN_NAME]"
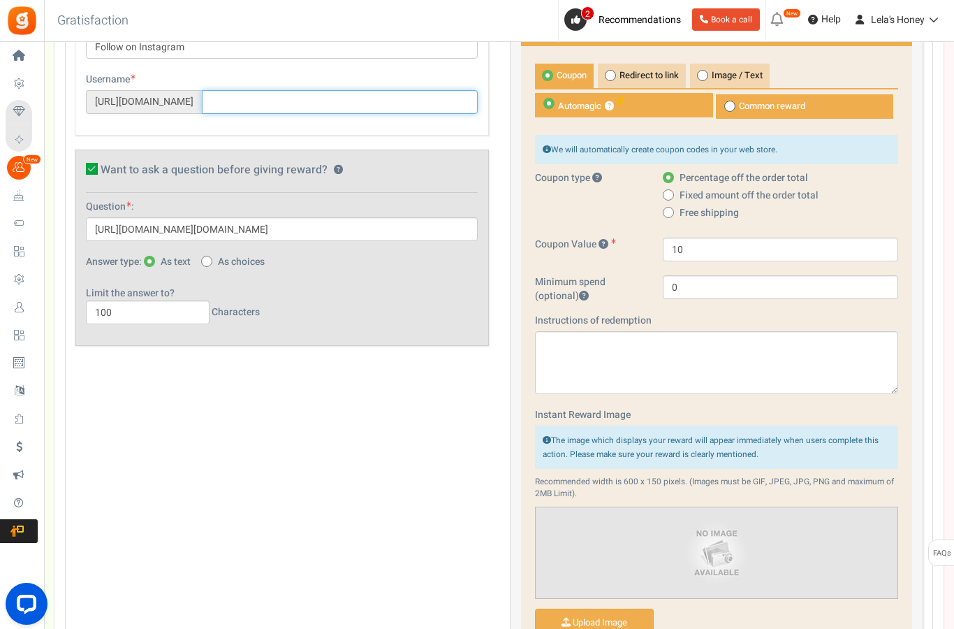
click at [272, 94] on input "text" at bounding box center [340, 102] width 276 height 24
click at [278, 94] on input "text" at bounding box center [340, 102] width 276 height 24
click at [279, 98] on input "text" at bounding box center [340, 102] width 276 height 24
paste input "lelas.honey/?utm_source=qr"
type input "lelas.honey/?utm_source=qr"
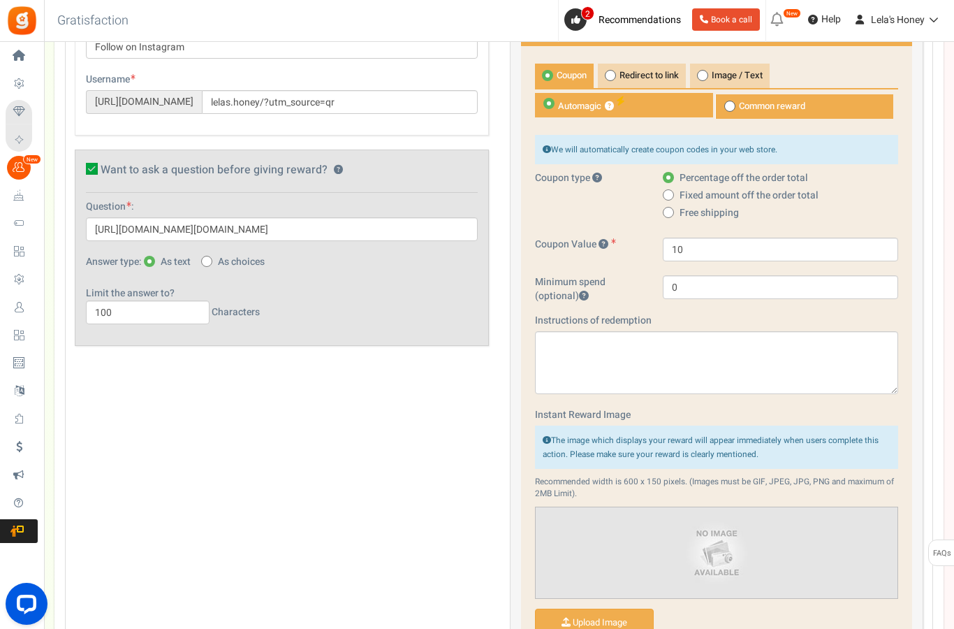
click at [406, 177] on label "Want to ask a question before giving reward? ?" at bounding box center [268, 171] width 364 height 14
click at [81, 176] on input "Want to ask a question before giving reward? ?" at bounding box center [76, 171] width 9 height 9
checkbox input "false"
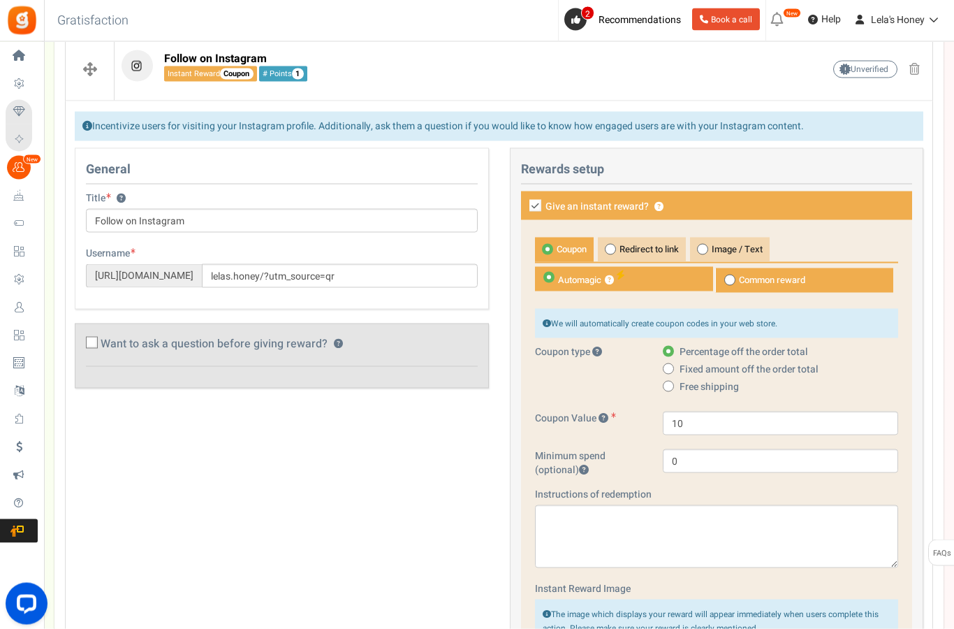
scroll to position [350, 0]
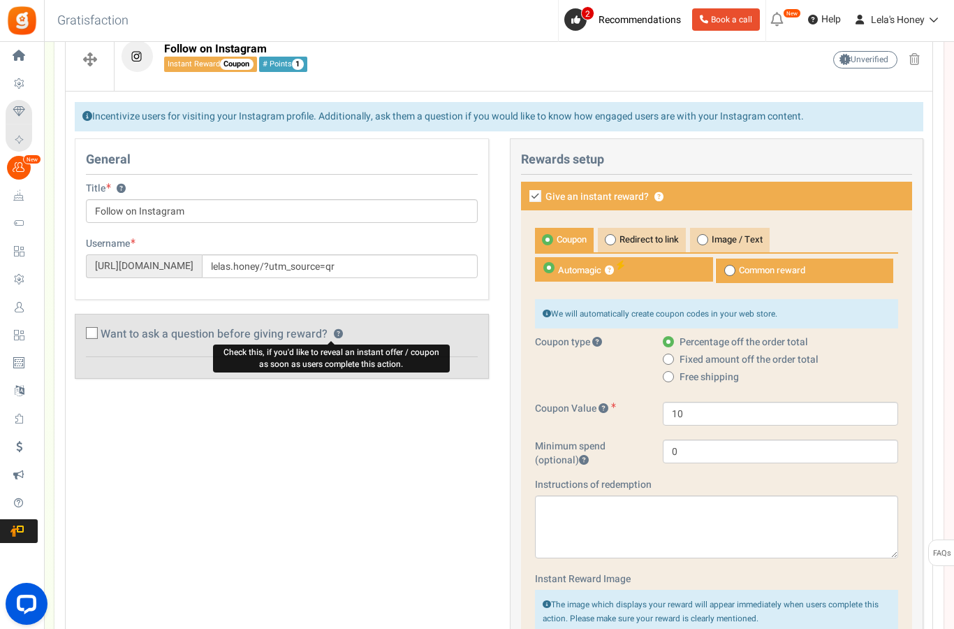
click at [339, 335] on button "?" at bounding box center [338, 334] width 9 height 9
